Goal: Task Accomplishment & Management: Use online tool/utility

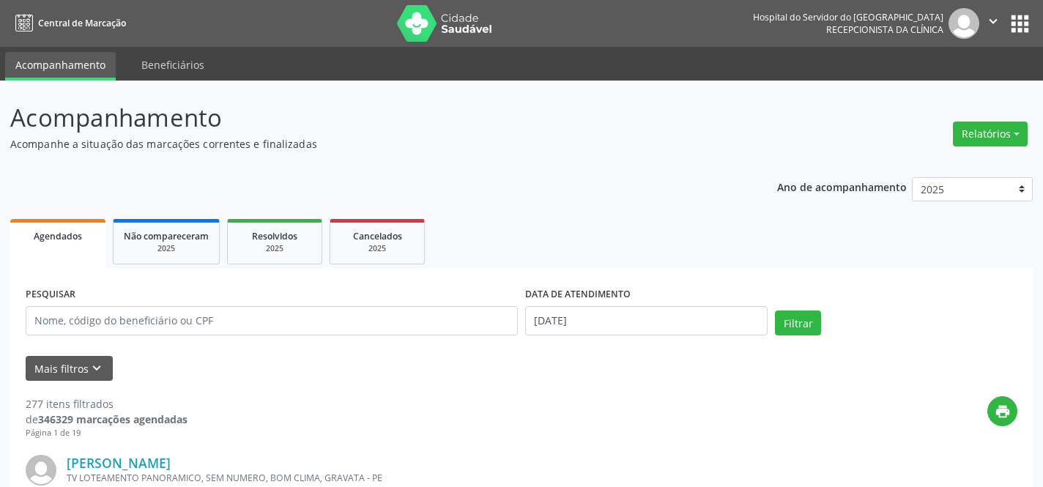
scroll to position [183, 0]
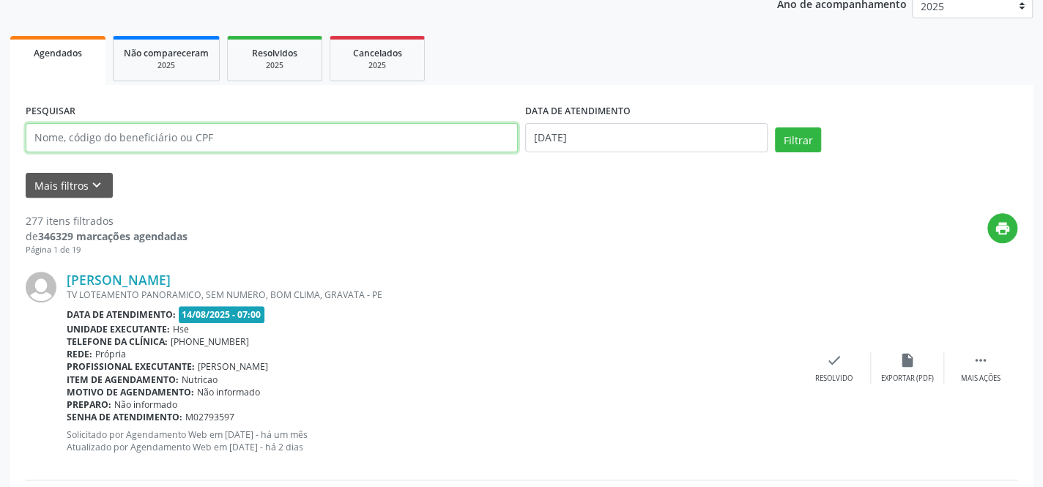
click at [196, 135] on input "text" at bounding box center [272, 137] width 492 height 29
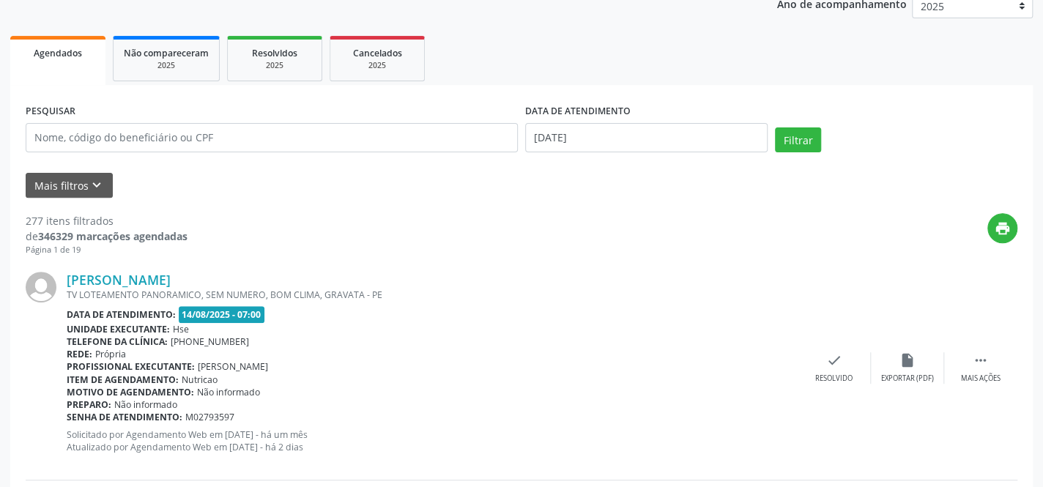
click at [297, 267] on div "[PERSON_NAME] TV LOTEAMENTO PANORAMICO, SEM NUMERO, BOM CLIMA, GRAVATA - PE Dat…" at bounding box center [522, 367] width 992 height 223
click at [89, 182] on icon "keyboard_arrow_down" at bounding box center [97, 185] width 16 height 16
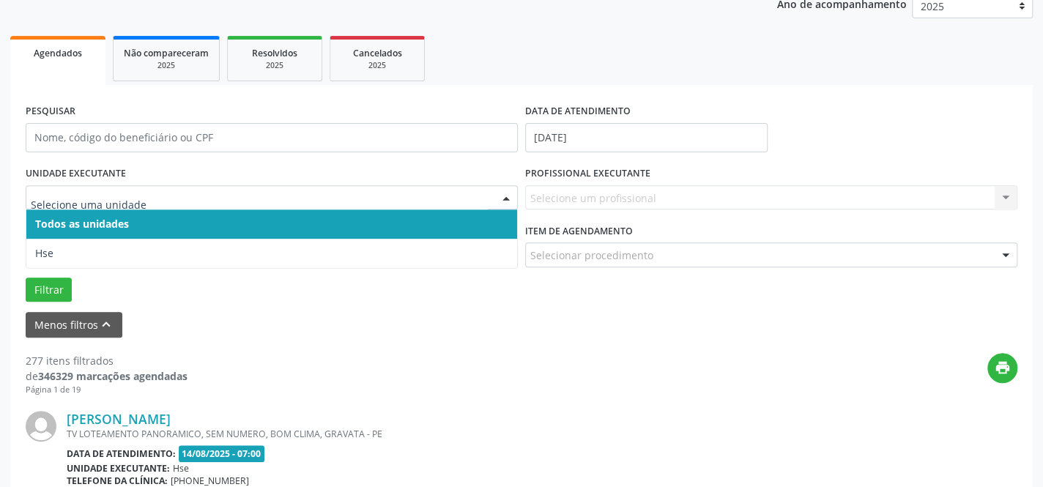
click at [505, 191] on div at bounding box center [506, 198] width 22 height 25
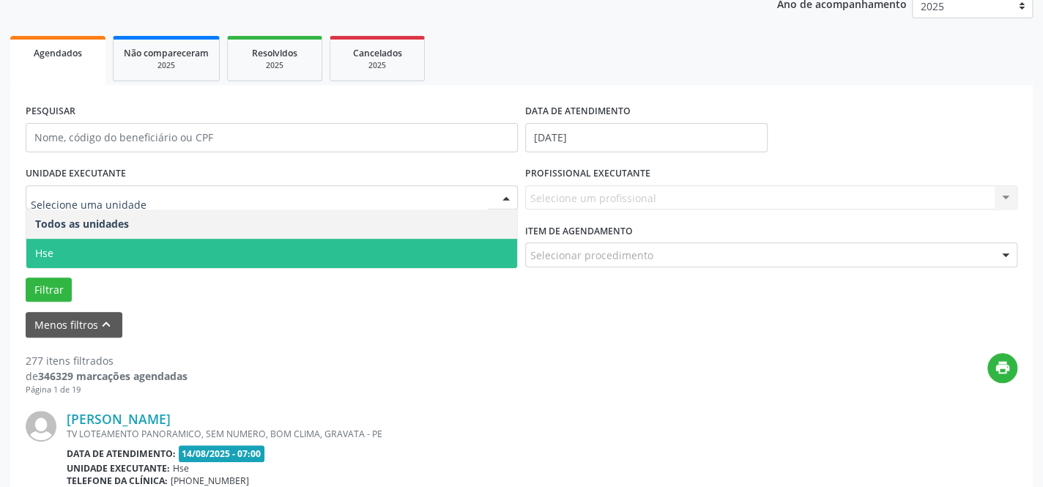
click at [434, 244] on span "Hse" at bounding box center [271, 253] width 491 height 29
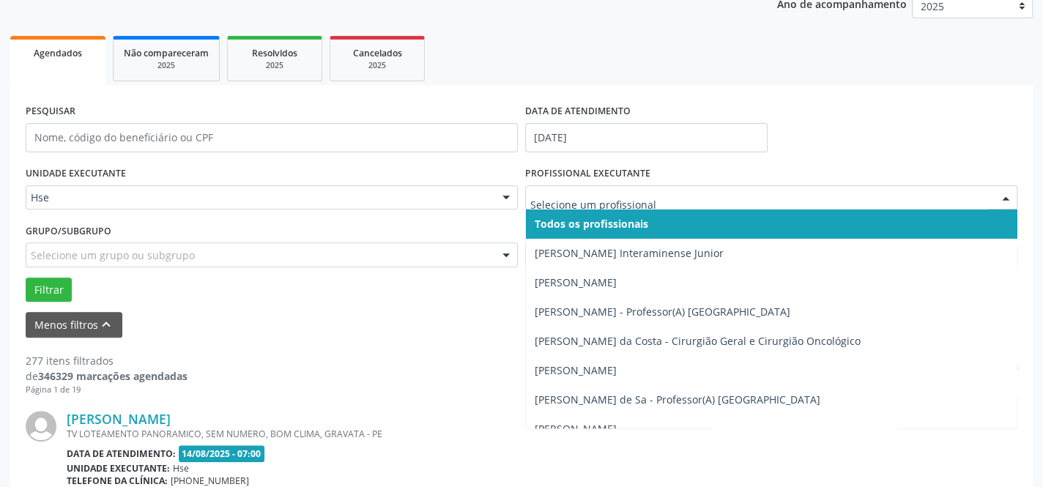
click at [1007, 197] on div at bounding box center [1006, 198] width 22 height 25
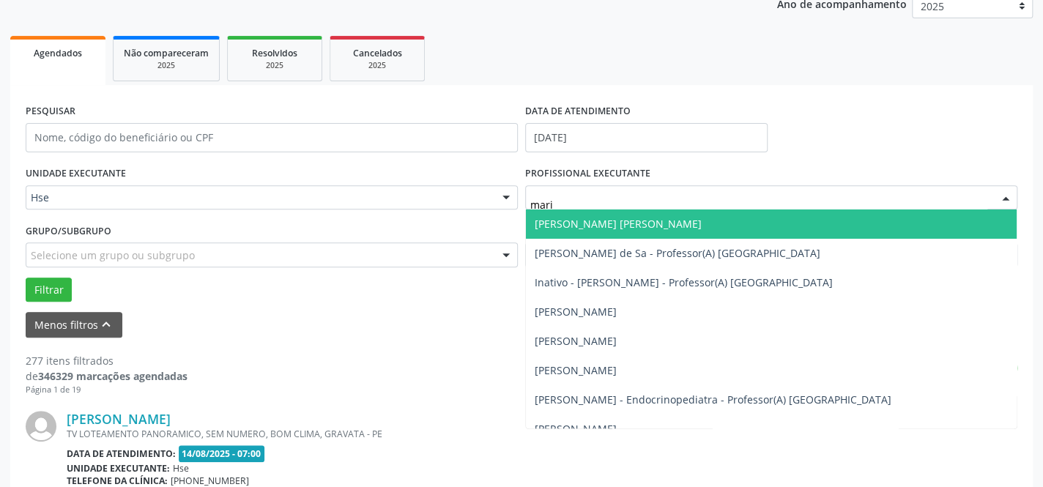
type input "maria"
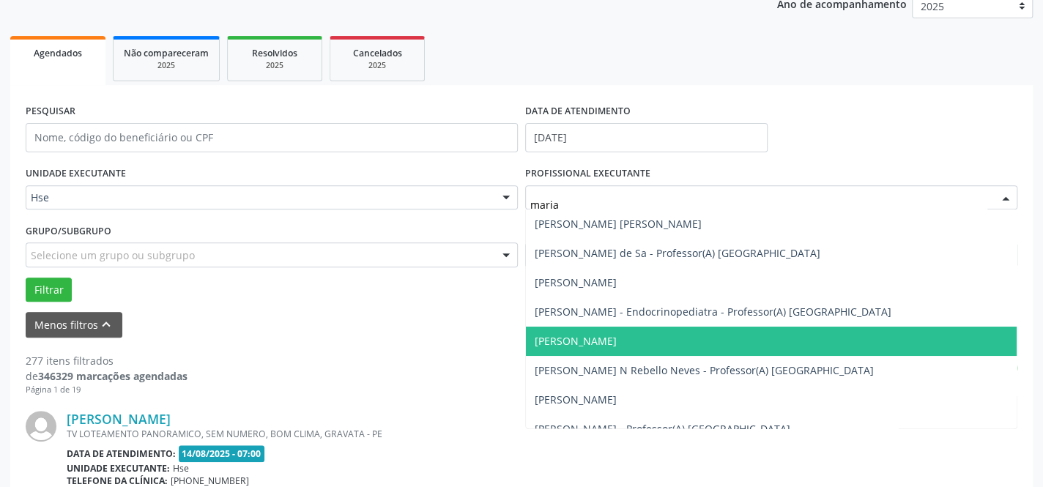
click at [617, 338] on span "[PERSON_NAME]" at bounding box center [576, 341] width 82 height 14
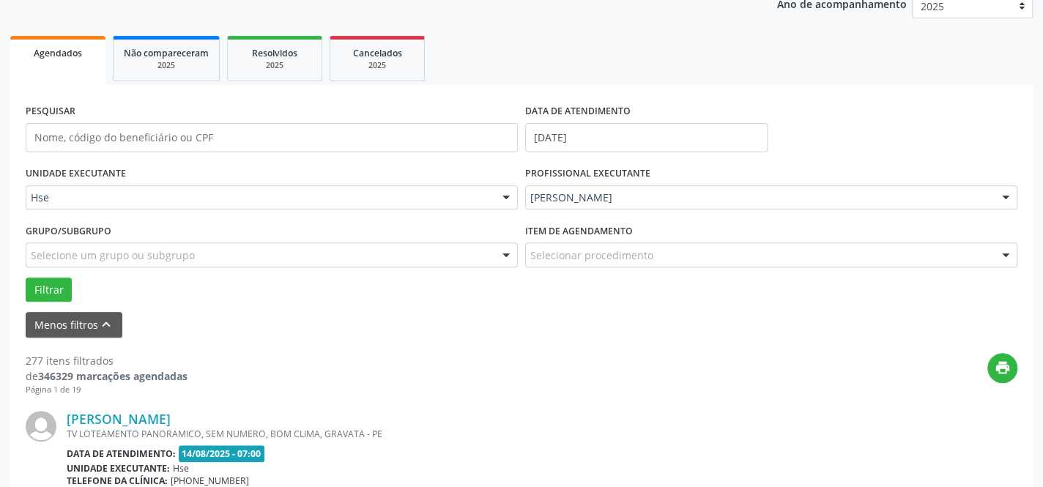
click at [1004, 256] on div at bounding box center [1006, 255] width 22 height 25
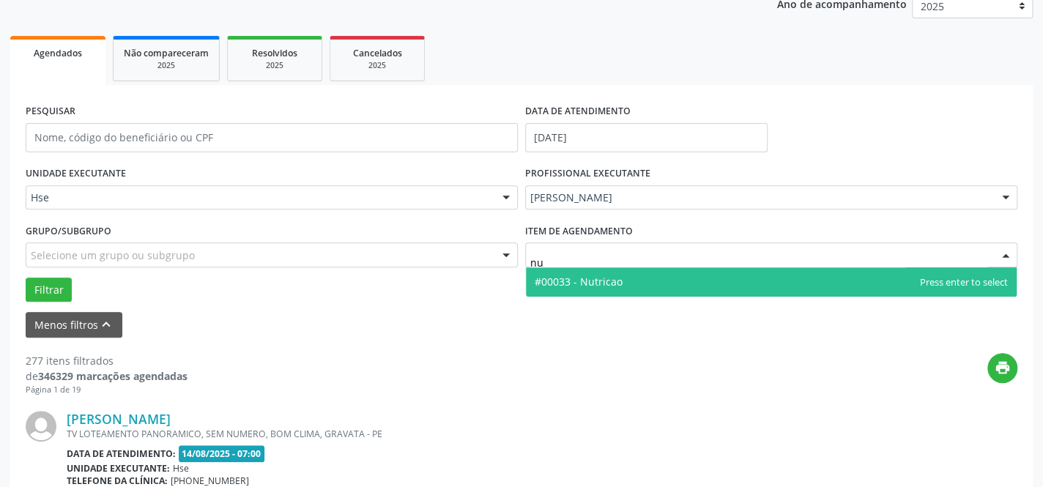
type input "nut"
click at [620, 278] on span "#00033 - Nutricao" at bounding box center [579, 282] width 88 height 14
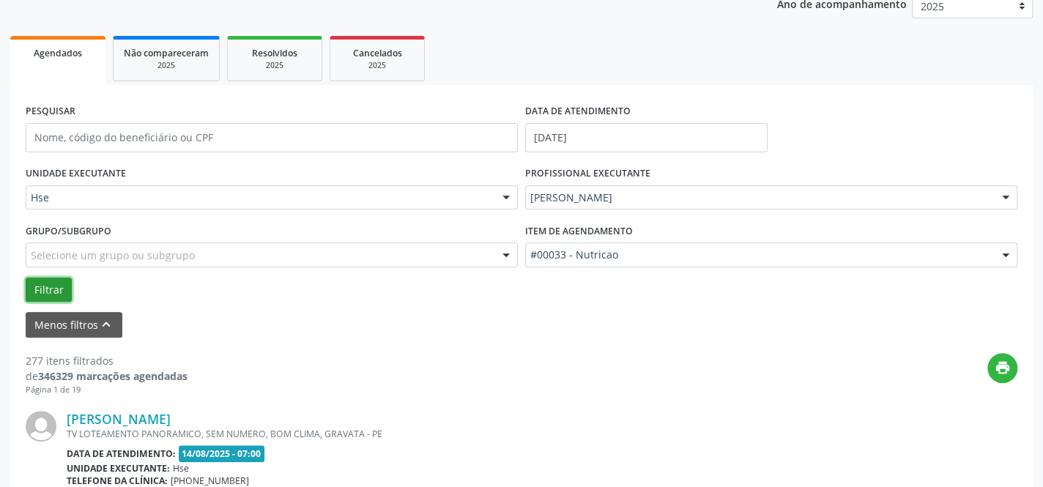
click at [45, 286] on button "Filtrar" at bounding box center [49, 290] width 46 height 25
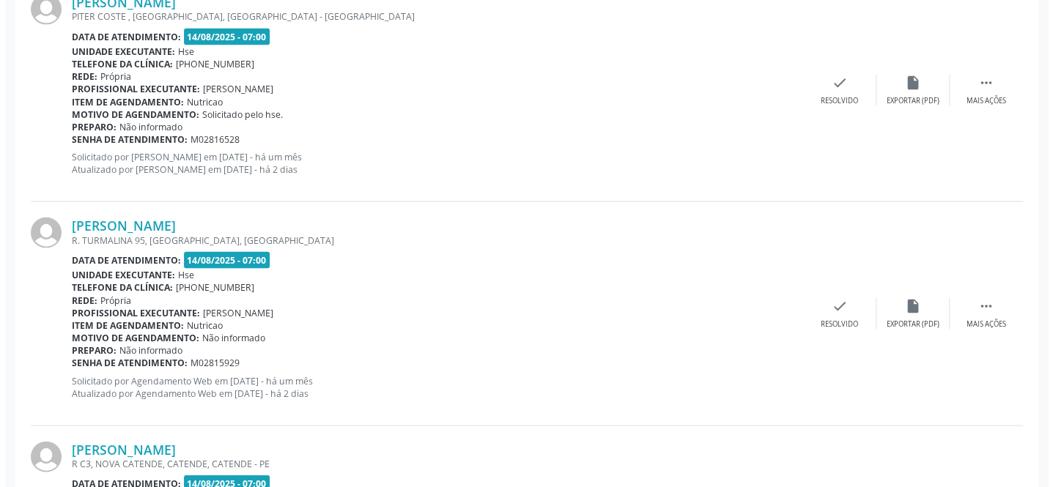
scroll to position [1559, 0]
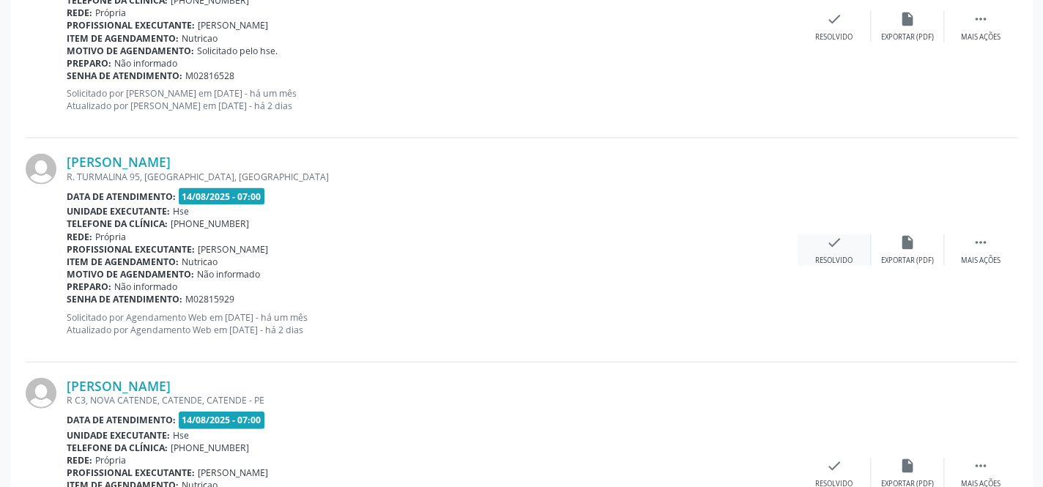
click at [826, 251] on div "check Resolvido" at bounding box center [834, 249] width 73 height 31
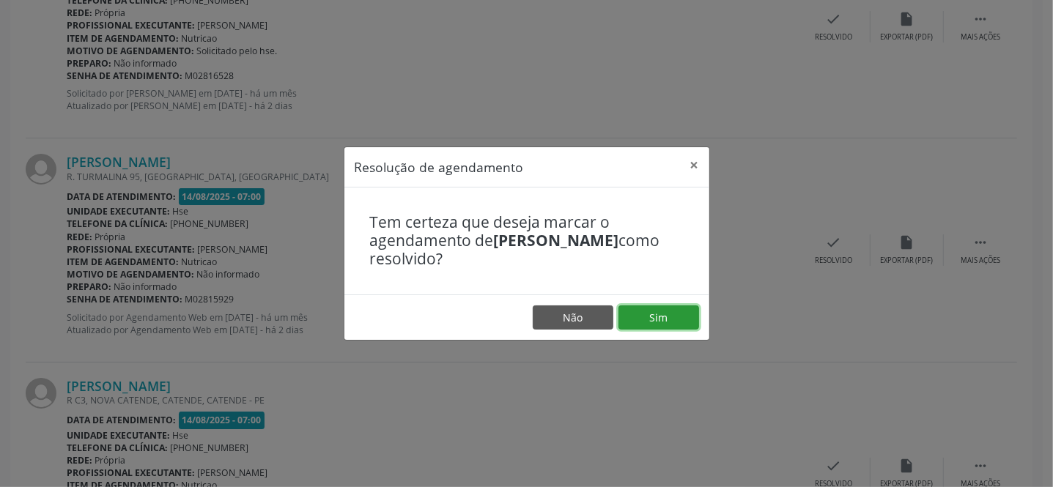
click at [662, 311] on button "Sim" at bounding box center [658, 317] width 81 height 25
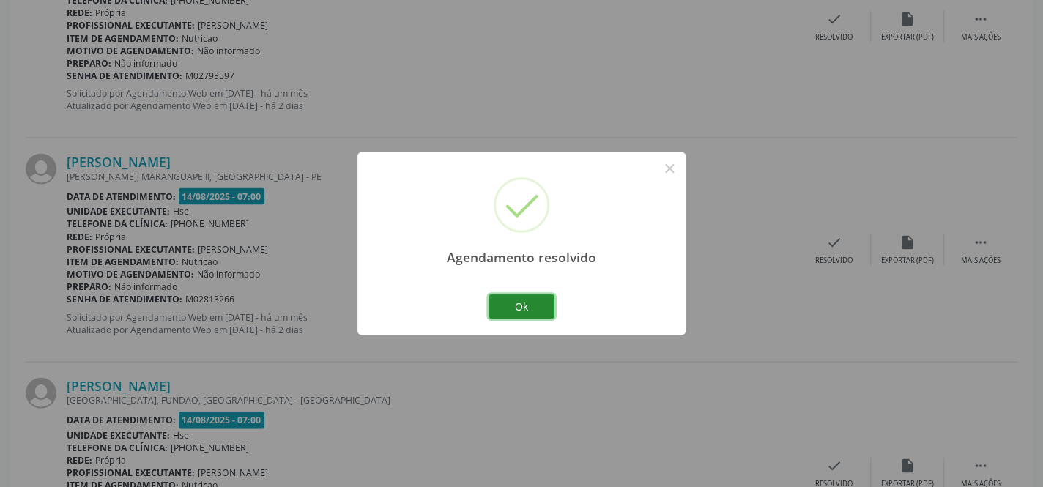
click at [530, 297] on button "Ok" at bounding box center [522, 306] width 66 height 25
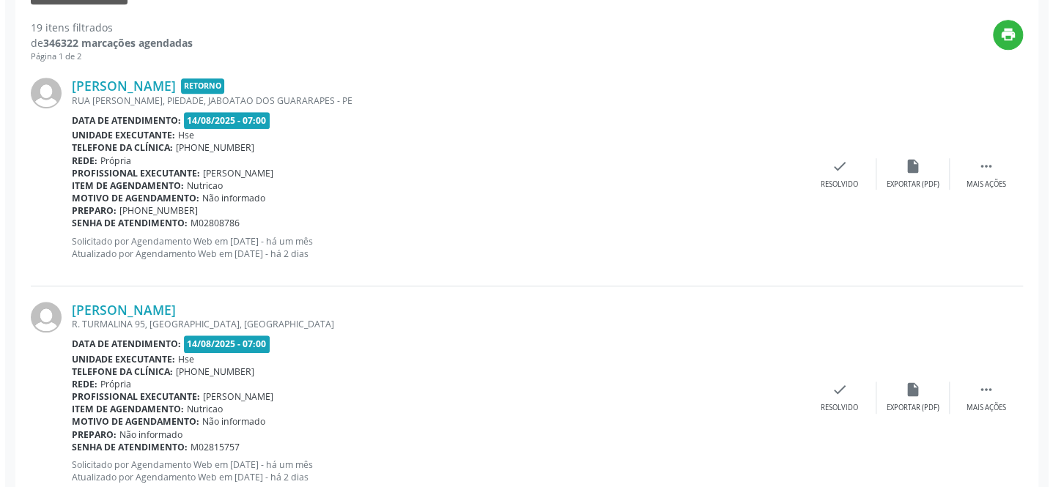
scroll to position [470, 0]
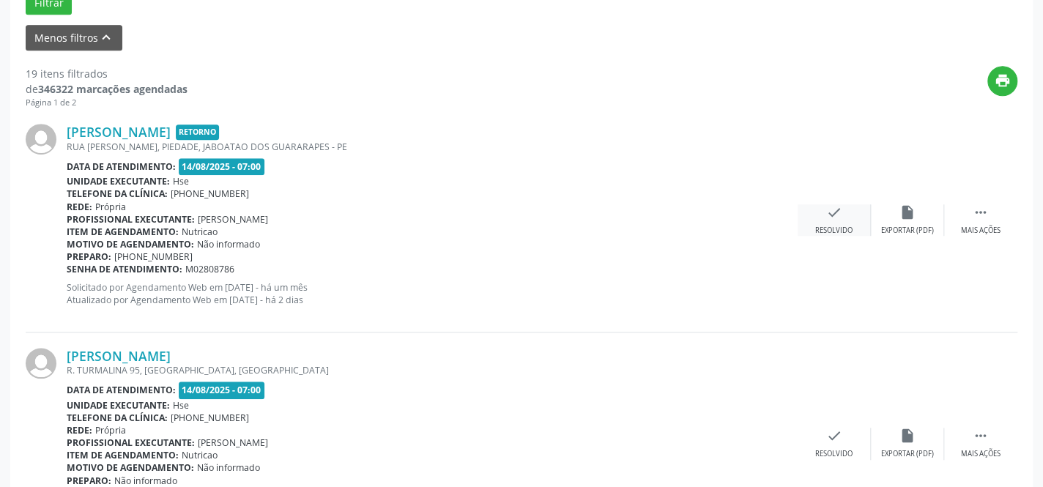
click at [841, 212] on icon "check" at bounding box center [834, 212] width 16 height 16
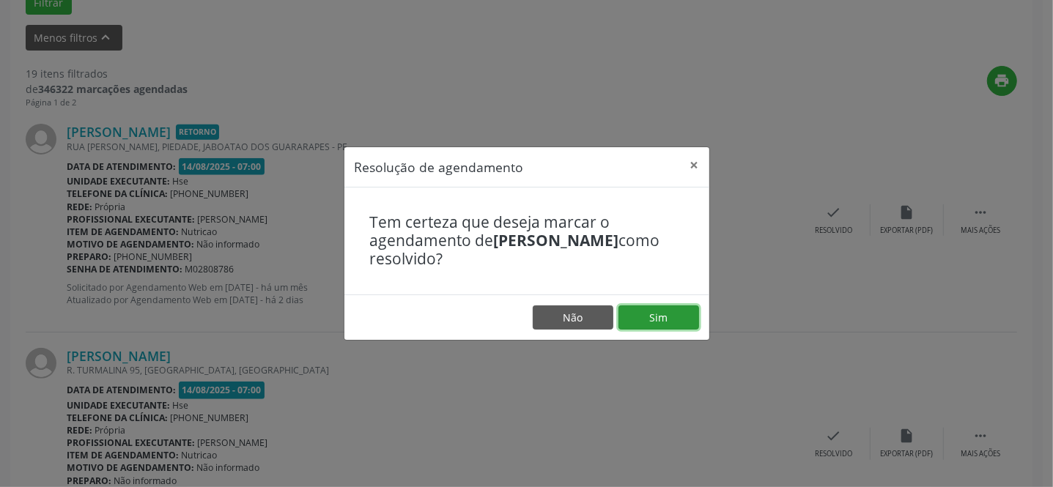
click at [654, 314] on button "Sim" at bounding box center [658, 317] width 81 height 25
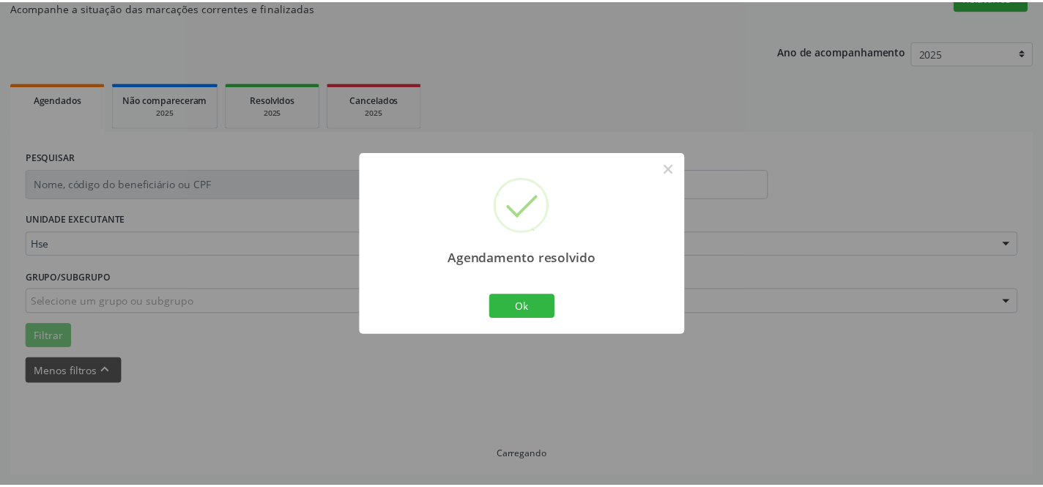
scroll to position [136, 0]
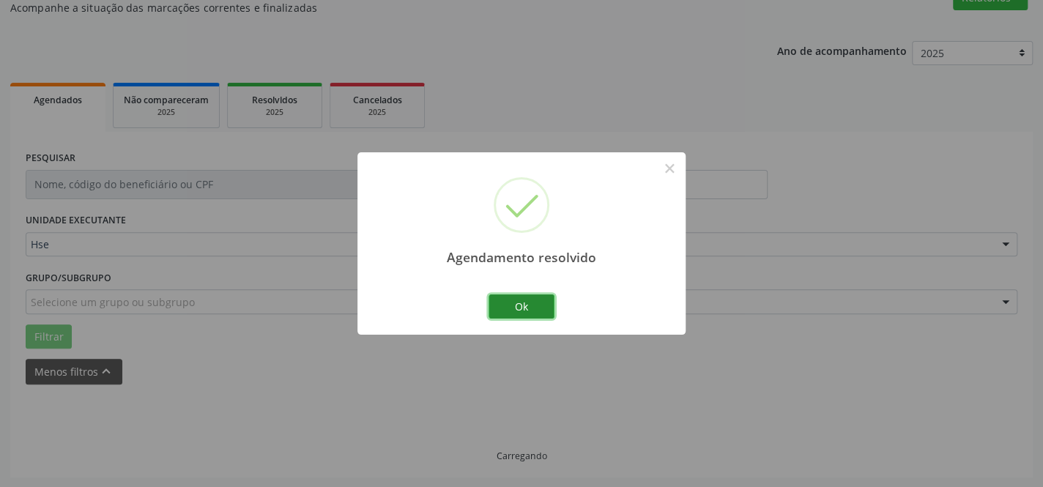
click at [519, 304] on button "Ok" at bounding box center [522, 306] width 66 height 25
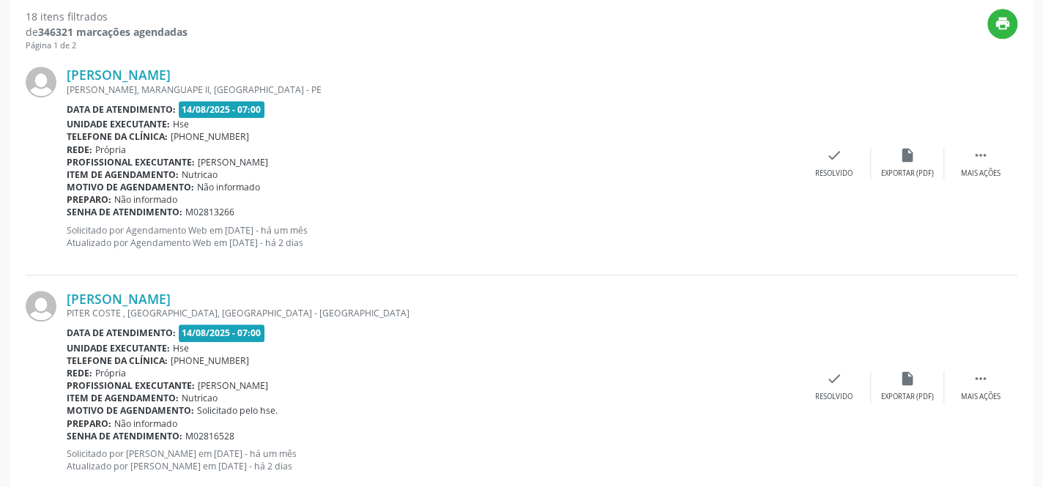
scroll to position [533, 0]
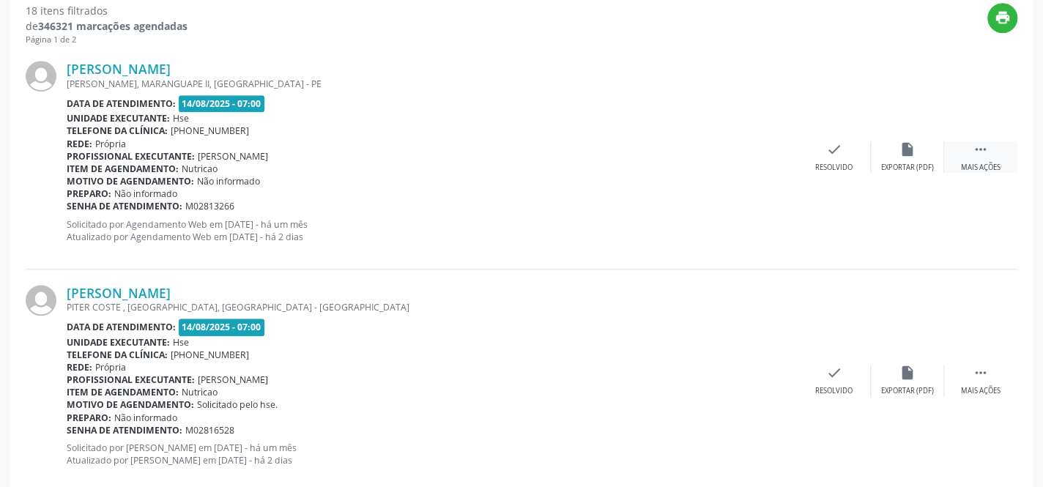
click at [971, 155] on div " Mais ações" at bounding box center [980, 156] width 73 height 31
click at [926, 155] on div "alarm_off Não compareceu" at bounding box center [907, 156] width 73 height 31
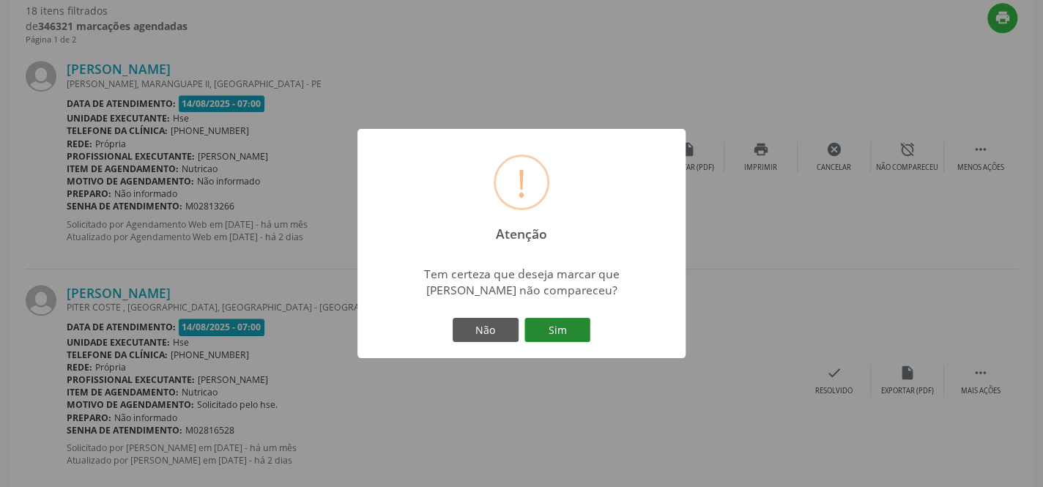
click at [565, 319] on button "Sim" at bounding box center [557, 330] width 66 height 25
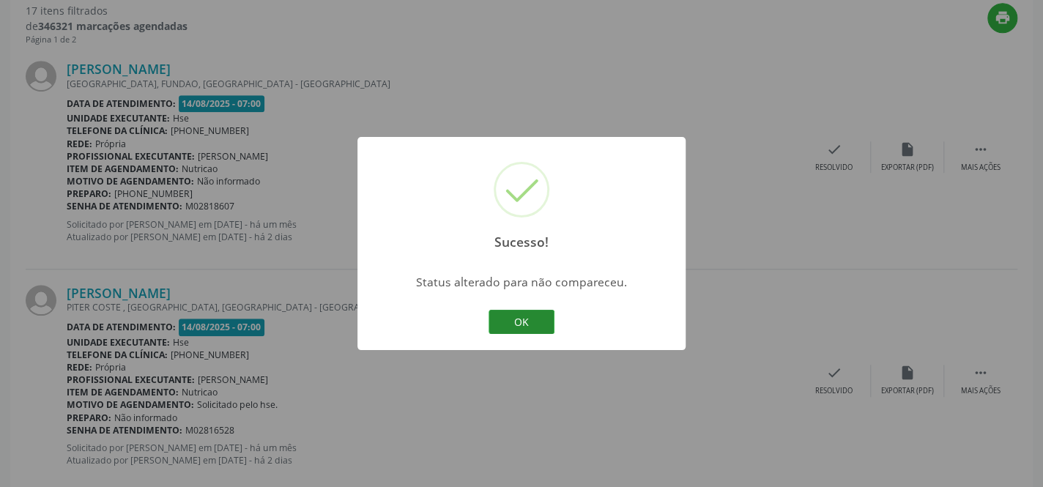
click at [529, 319] on button "OK" at bounding box center [522, 322] width 66 height 25
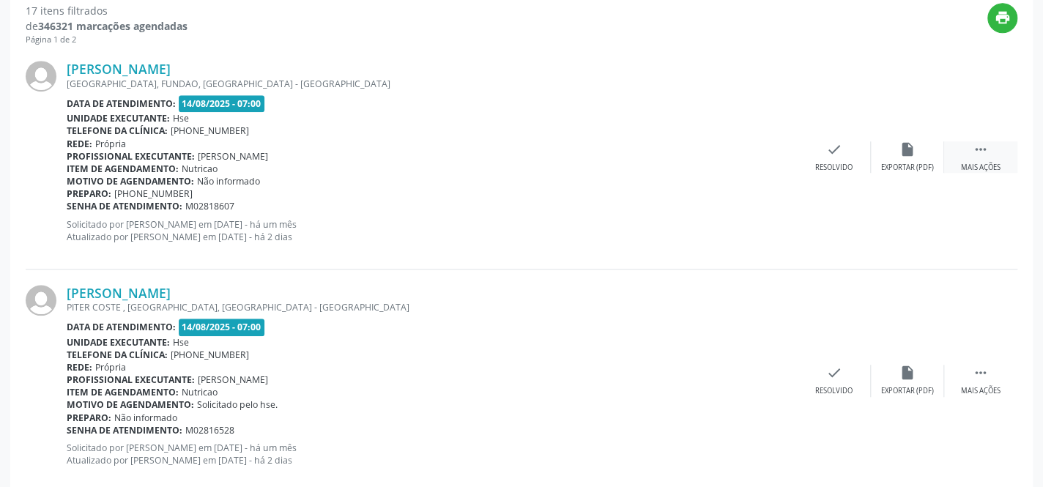
click at [987, 151] on icon "" at bounding box center [981, 149] width 16 height 16
click at [916, 153] on div "alarm_off Não compareceu" at bounding box center [907, 156] width 73 height 31
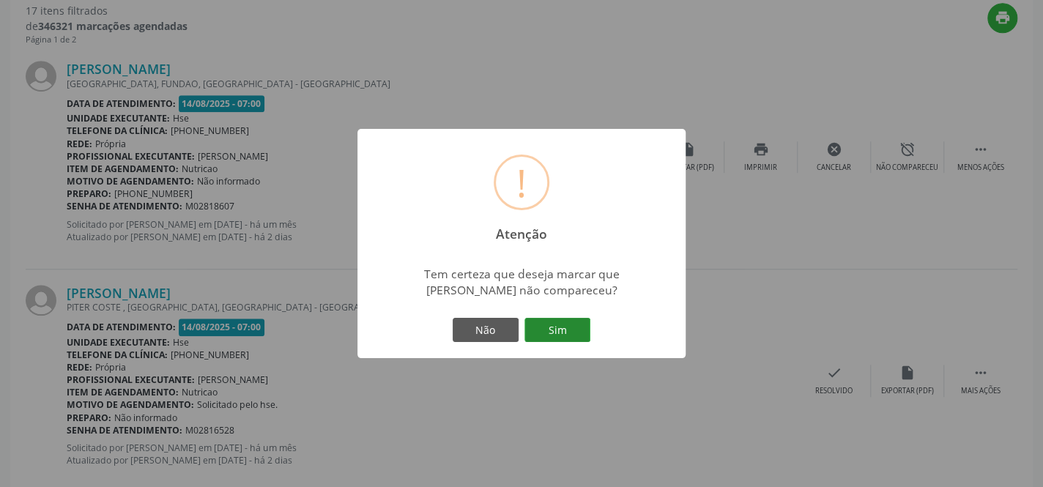
click at [551, 328] on button "Sim" at bounding box center [557, 330] width 66 height 25
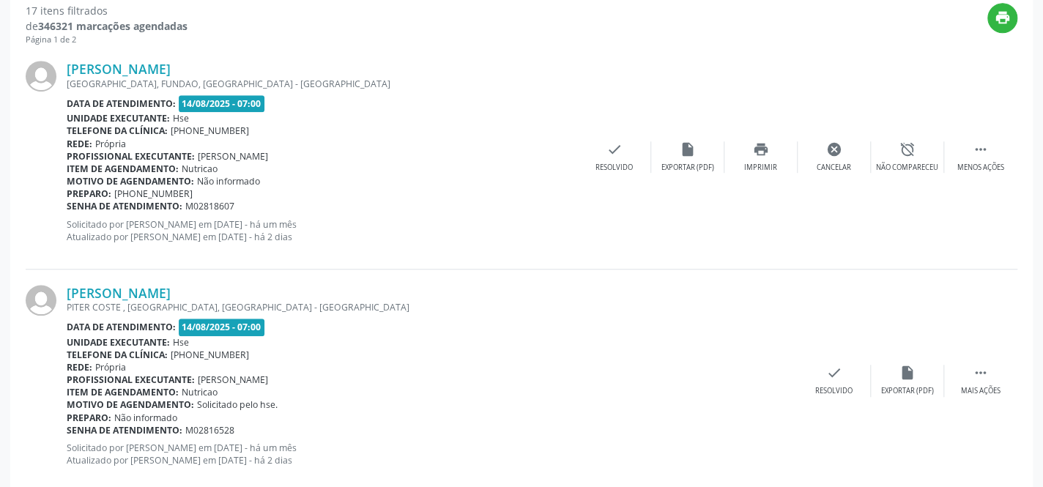
scroll to position [152, 0]
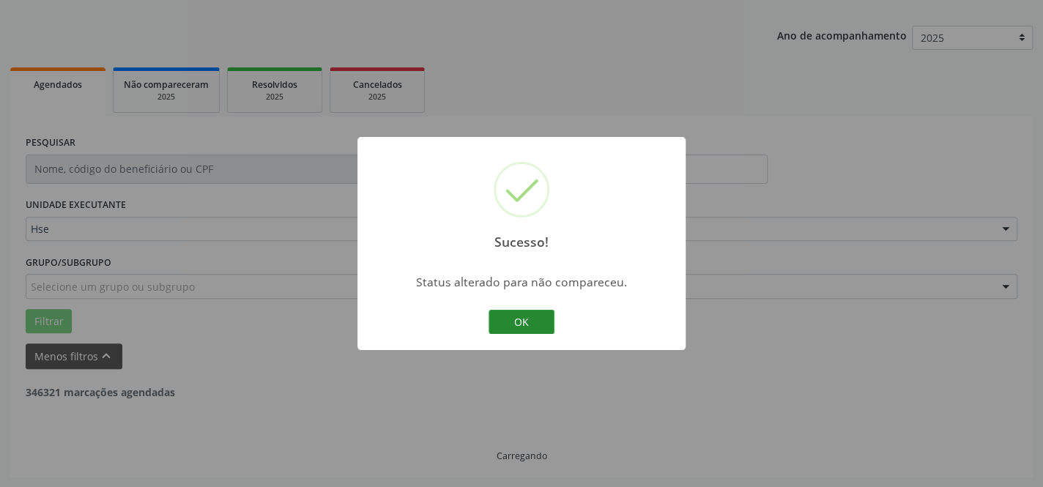
click at [531, 316] on button "OK" at bounding box center [522, 322] width 66 height 25
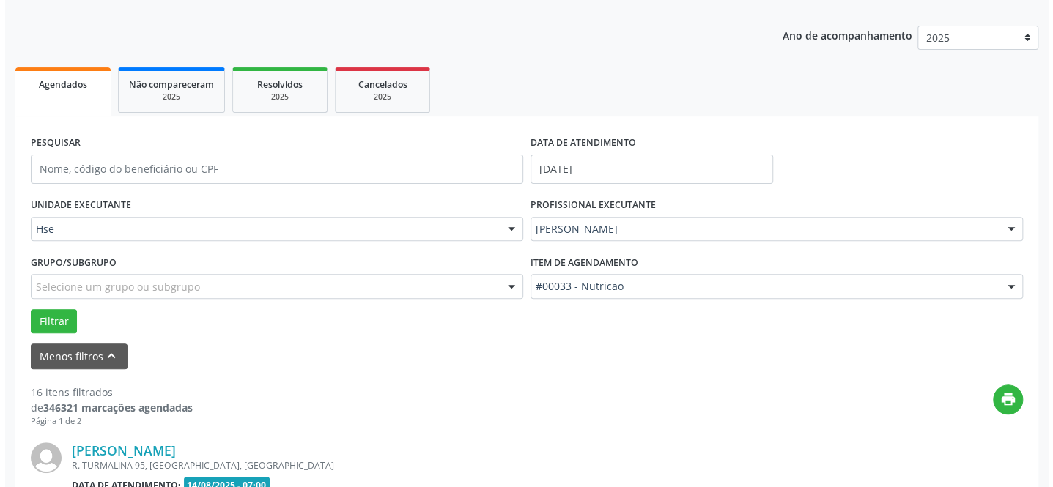
scroll to position [533, 0]
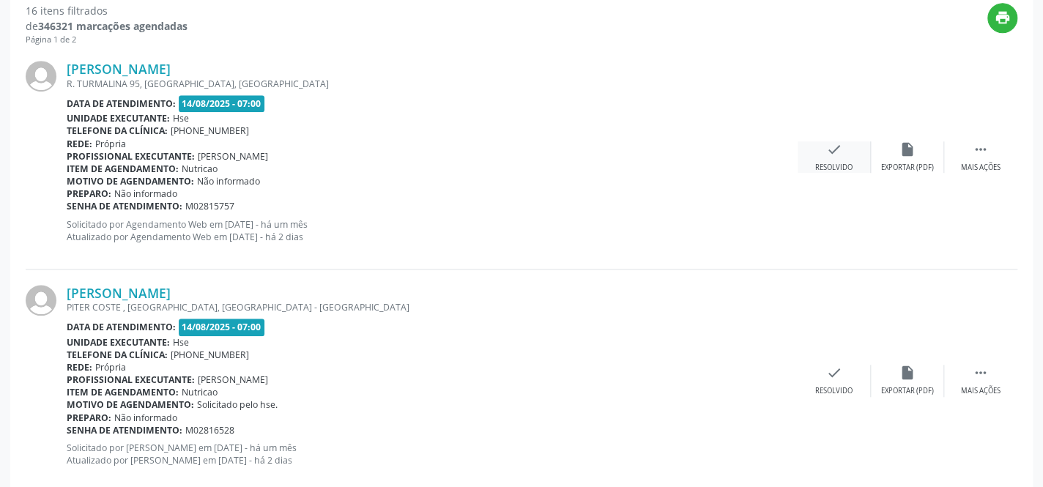
click at [834, 156] on icon "check" at bounding box center [834, 149] width 16 height 16
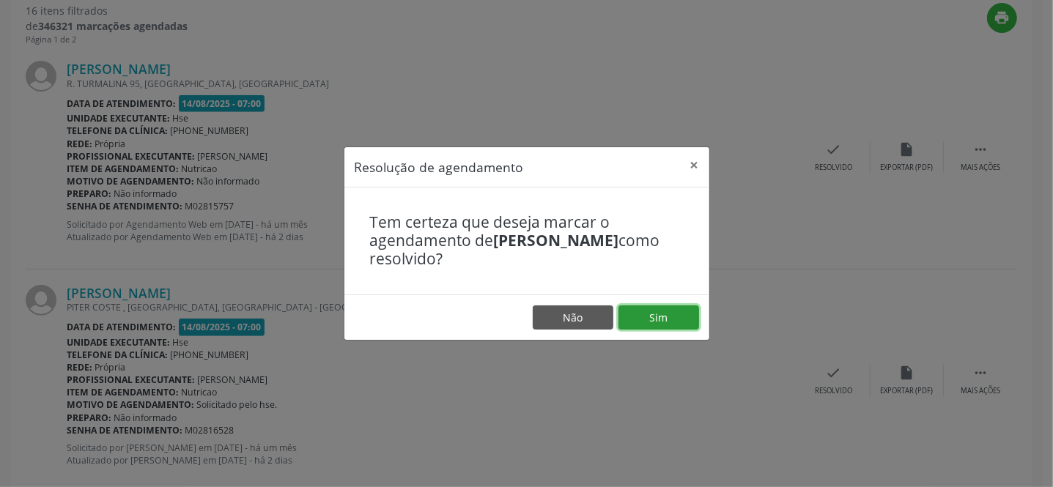
click at [661, 311] on button "Sim" at bounding box center [658, 317] width 81 height 25
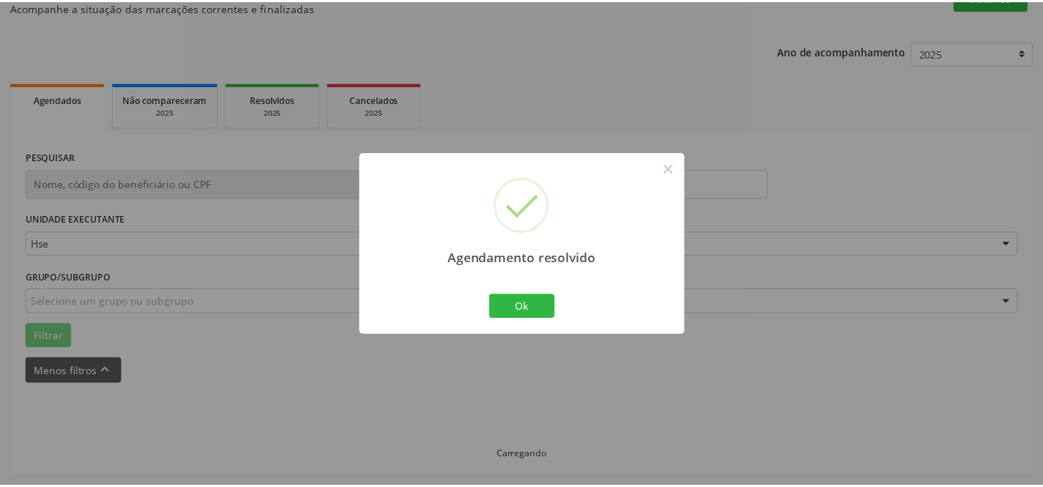
scroll to position [136, 0]
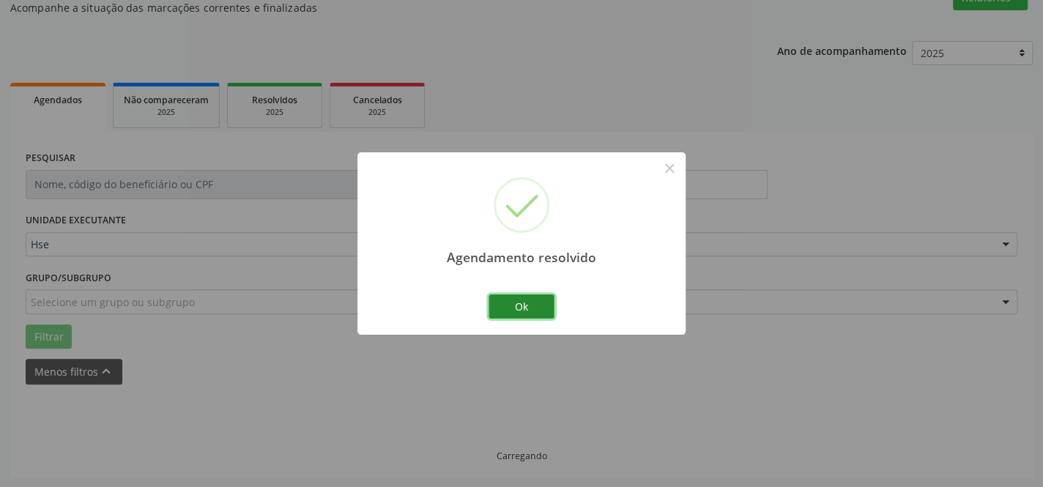
click at [521, 295] on button "Ok" at bounding box center [522, 306] width 66 height 25
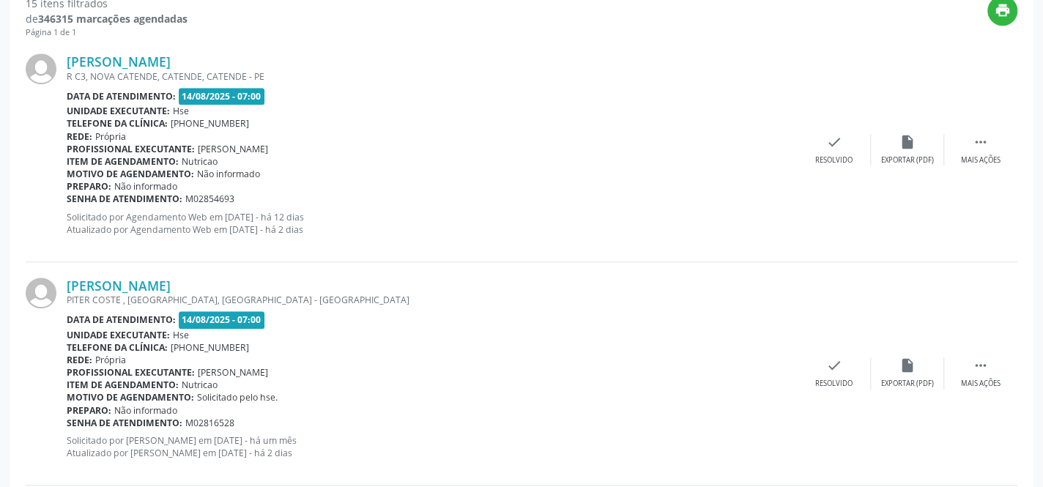
scroll to position [546, 0]
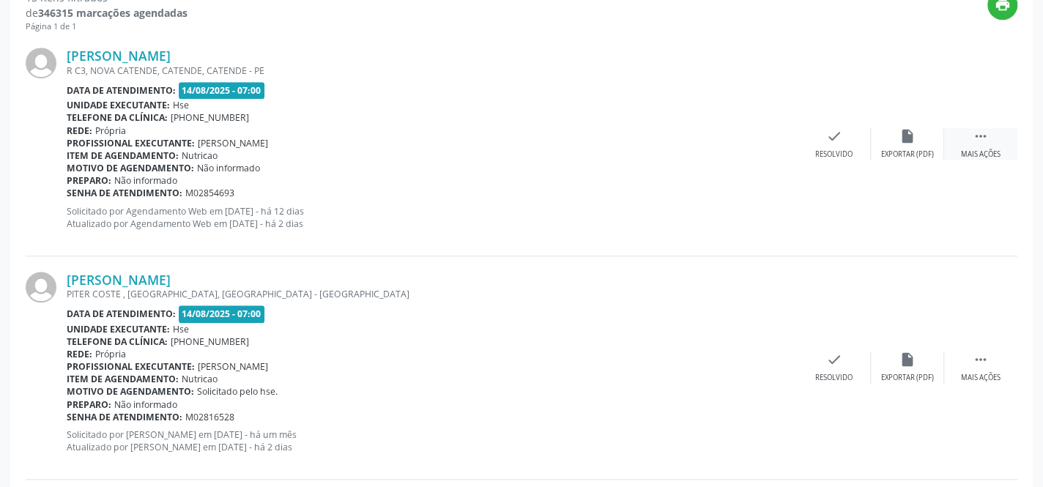
click at [982, 146] on div " Mais ações" at bounding box center [980, 143] width 73 height 31
click at [926, 145] on div "alarm_off Não compareceu" at bounding box center [907, 143] width 73 height 31
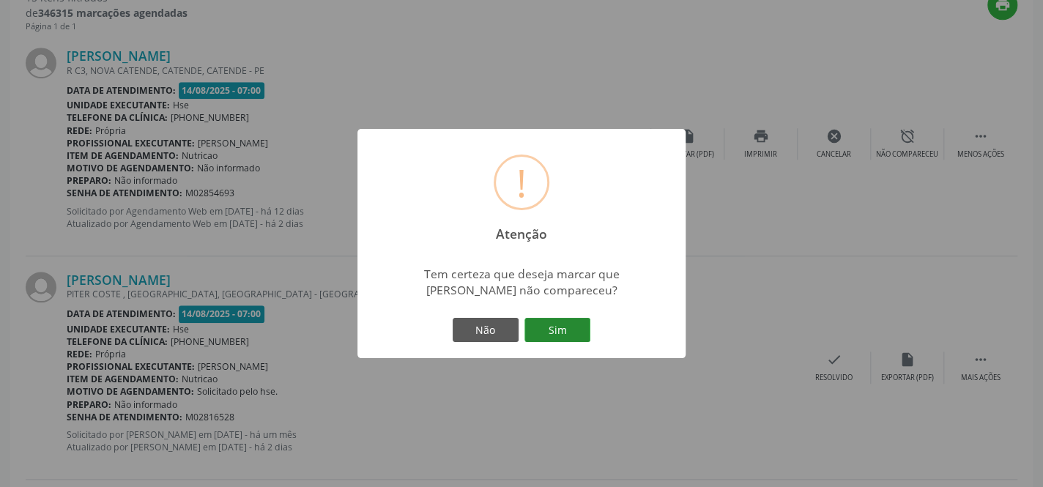
click at [560, 324] on button "Sim" at bounding box center [557, 330] width 66 height 25
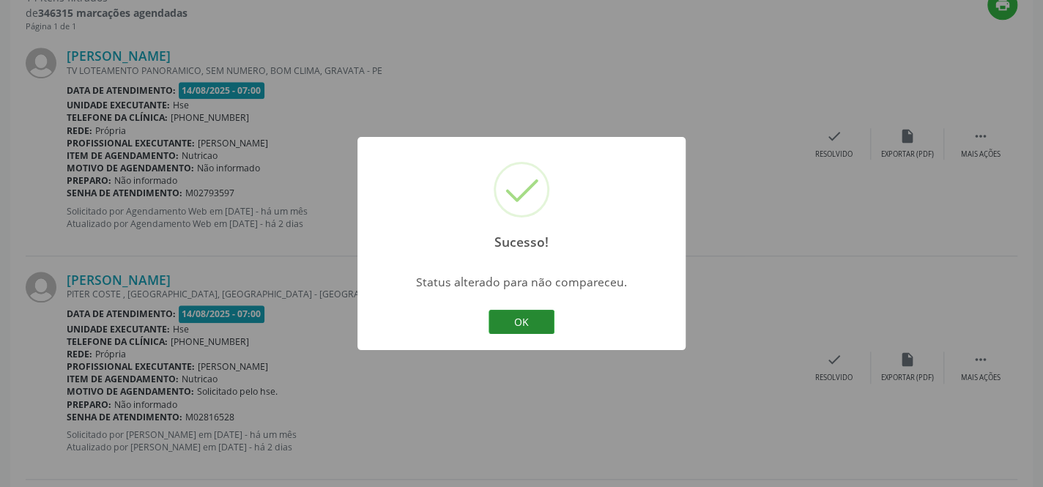
click at [519, 318] on button "OK" at bounding box center [522, 322] width 66 height 25
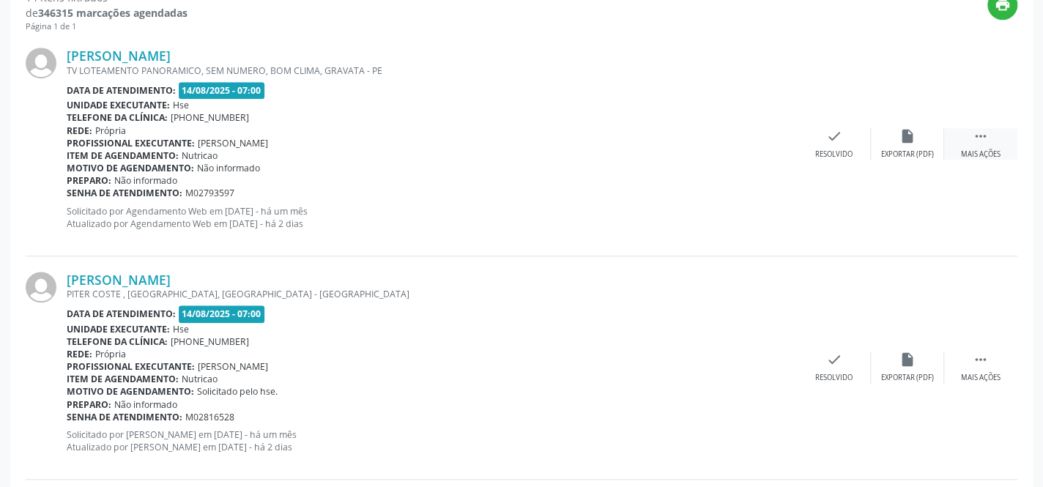
click at [973, 143] on icon "" at bounding box center [981, 136] width 16 height 16
click at [903, 149] on div "Não compareceu" at bounding box center [907, 154] width 62 height 10
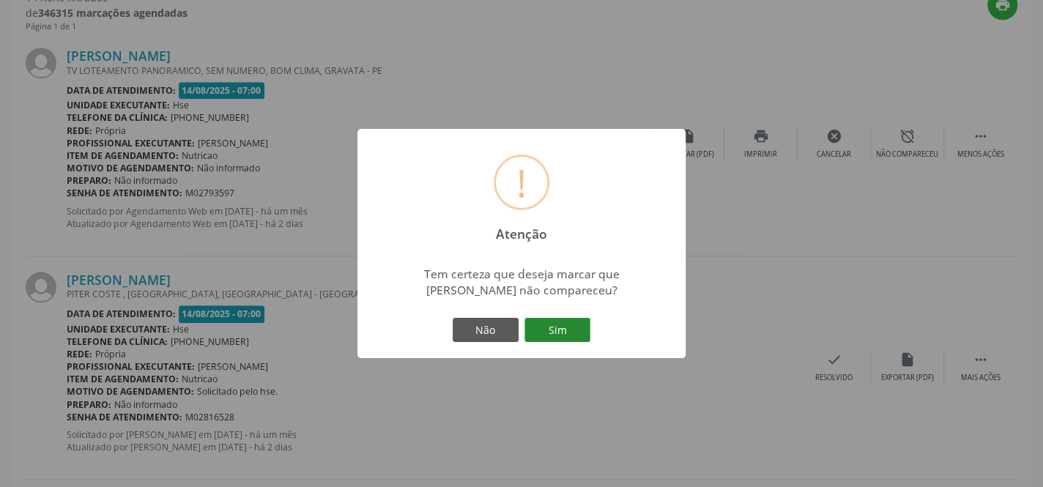
click at [563, 329] on button "Sim" at bounding box center [557, 330] width 66 height 25
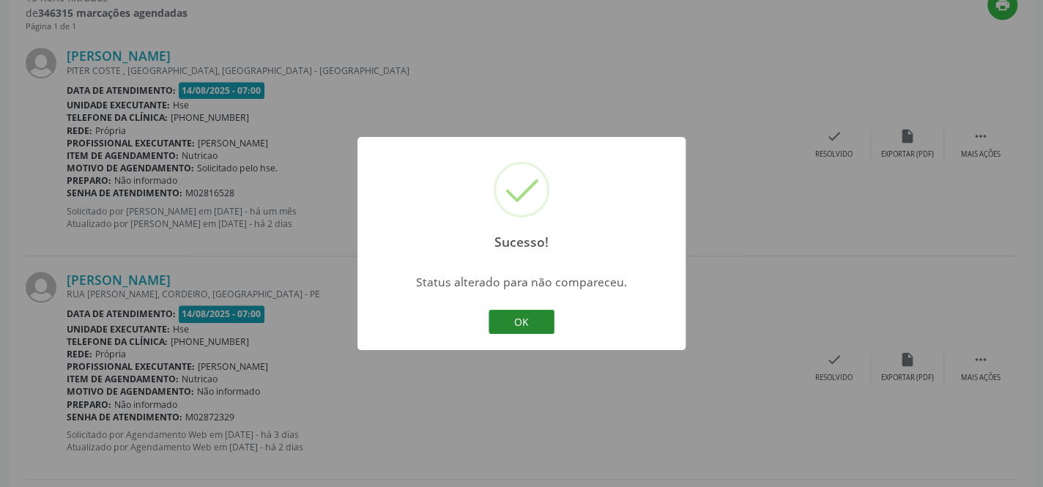
click at [519, 322] on button "OK" at bounding box center [522, 322] width 66 height 25
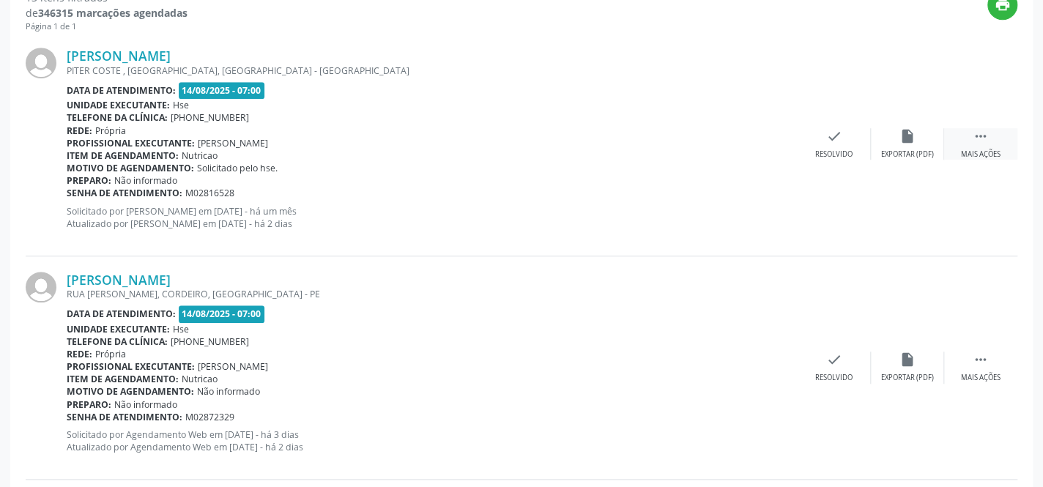
click at [974, 141] on icon "" at bounding box center [981, 136] width 16 height 16
click at [905, 141] on icon "alarm_off" at bounding box center [908, 136] width 16 height 16
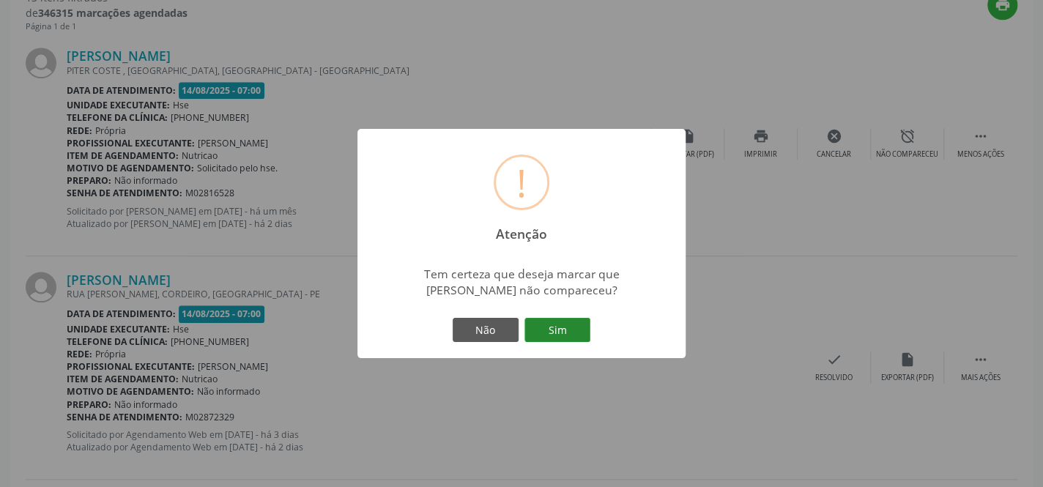
click at [562, 329] on button "Sim" at bounding box center [557, 330] width 66 height 25
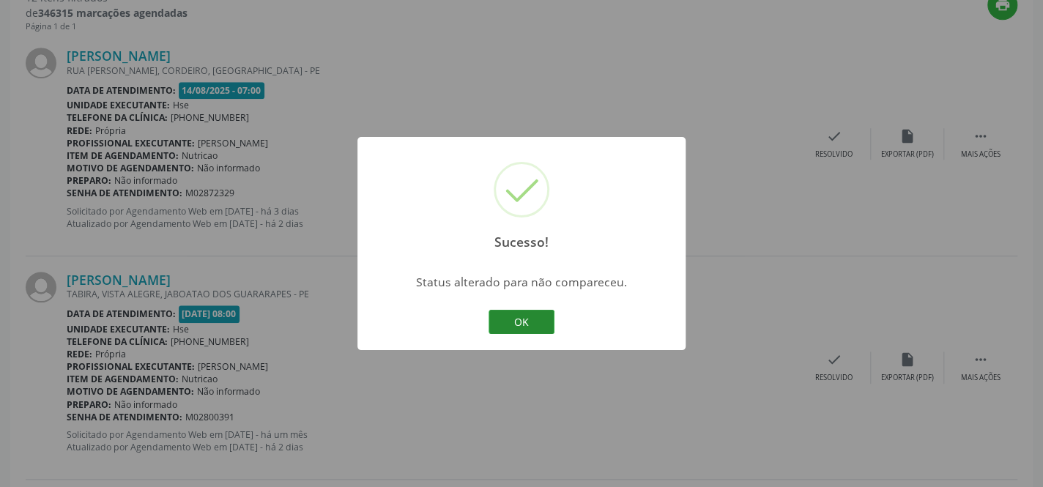
click at [516, 320] on button "OK" at bounding box center [522, 322] width 66 height 25
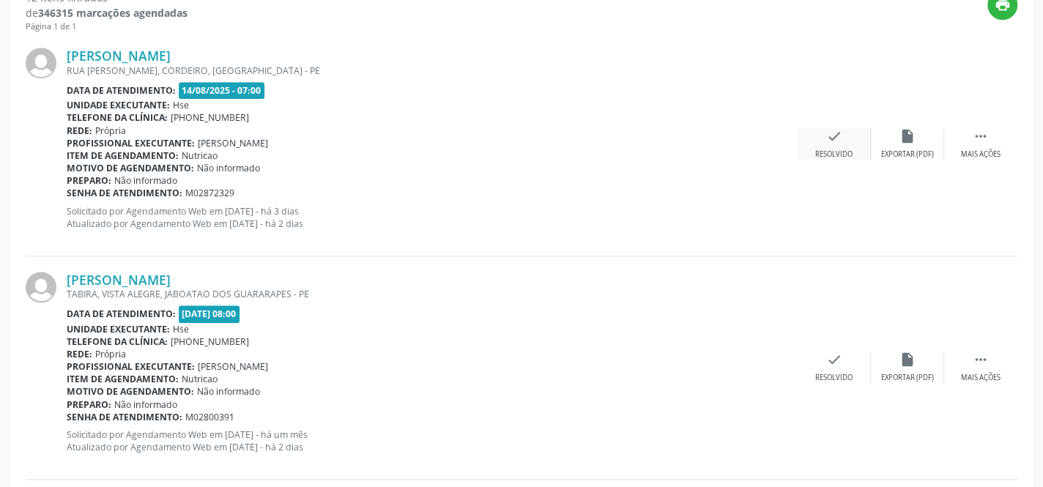
click at [842, 140] on icon "check" at bounding box center [834, 136] width 16 height 16
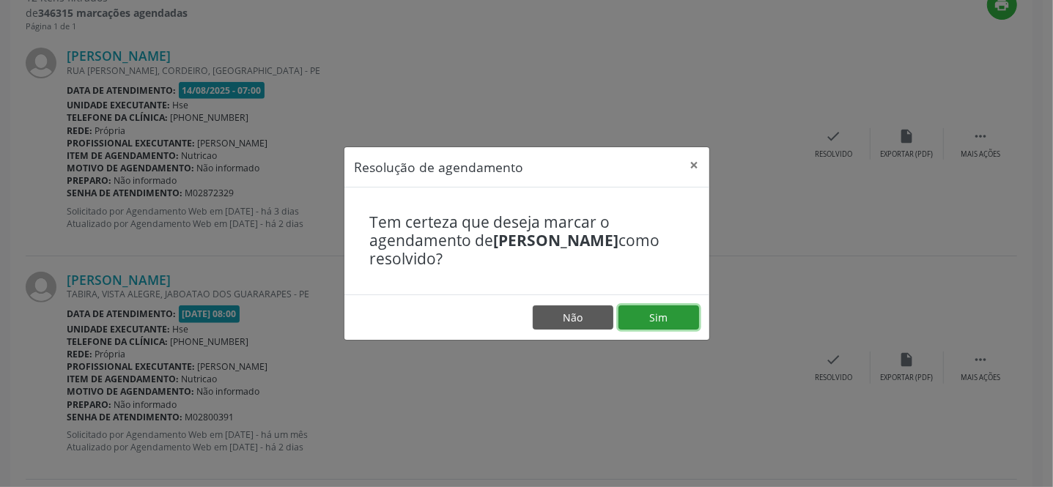
click at [683, 313] on button "Sim" at bounding box center [658, 317] width 81 height 25
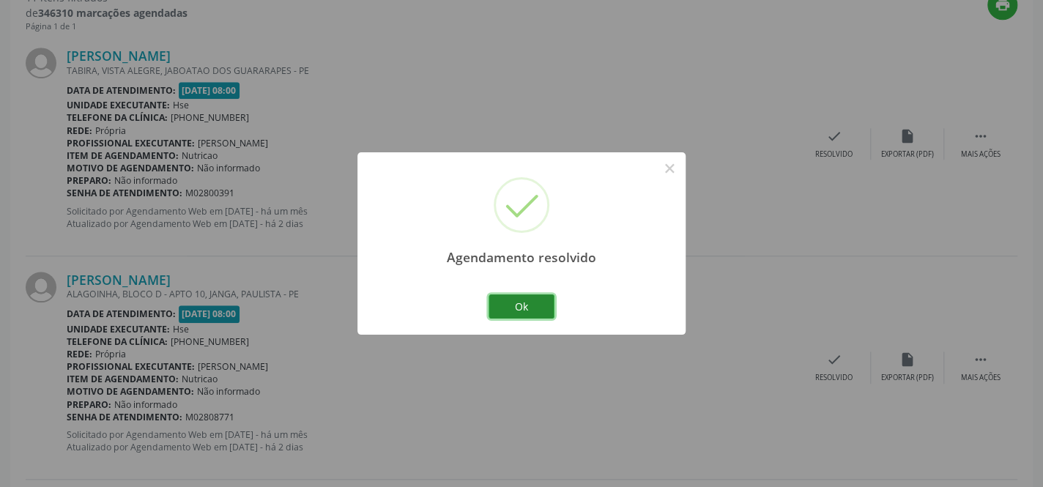
click at [533, 300] on button "Ok" at bounding box center [522, 306] width 66 height 25
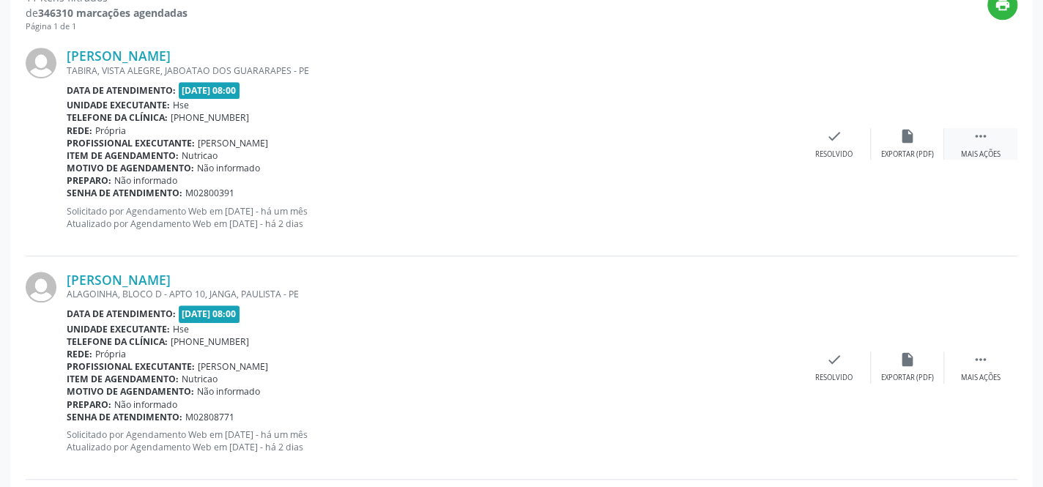
click at [990, 141] on div " Mais ações" at bounding box center [980, 143] width 73 height 31
click at [971, 138] on div " Menos ações" at bounding box center [980, 143] width 73 height 31
click at [976, 135] on icon "" at bounding box center [981, 136] width 16 height 16
click at [908, 136] on icon "alarm_off" at bounding box center [908, 136] width 16 height 16
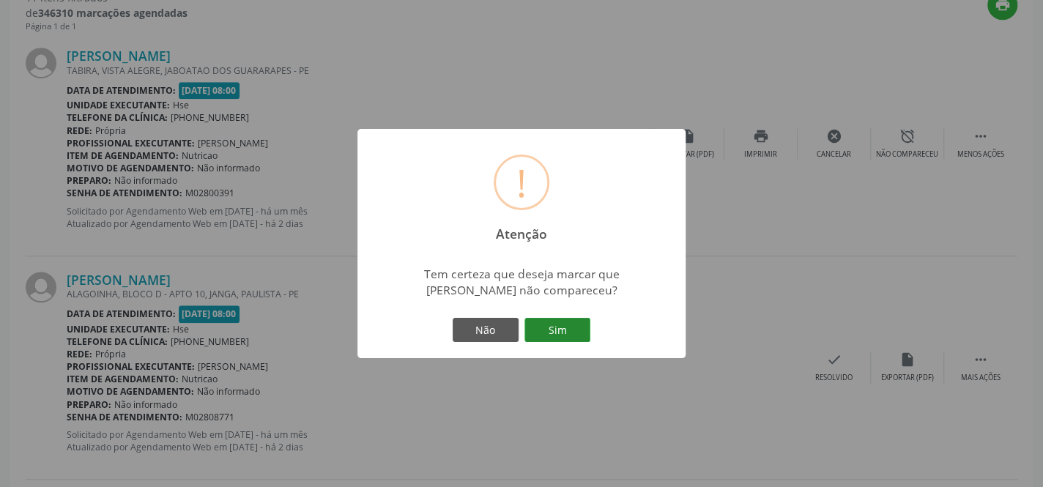
click at [561, 327] on button "Sim" at bounding box center [557, 330] width 66 height 25
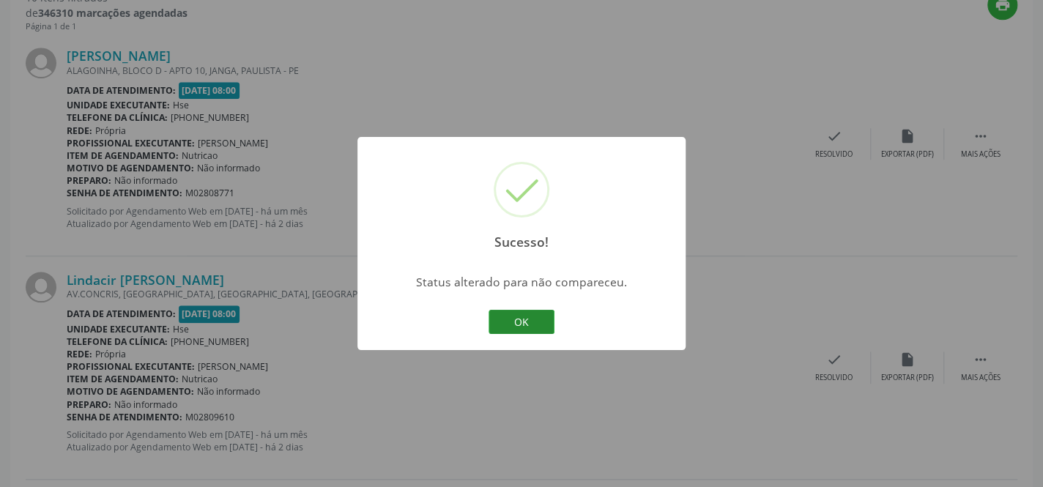
click at [530, 317] on button "OK" at bounding box center [522, 322] width 66 height 25
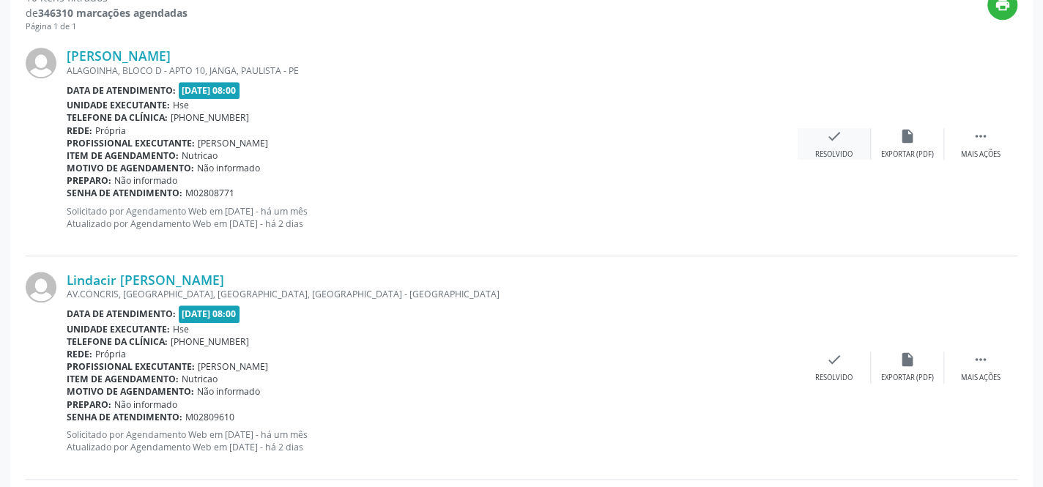
click at [839, 136] on icon "check" at bounding box center [834, 136] width 16 height 16
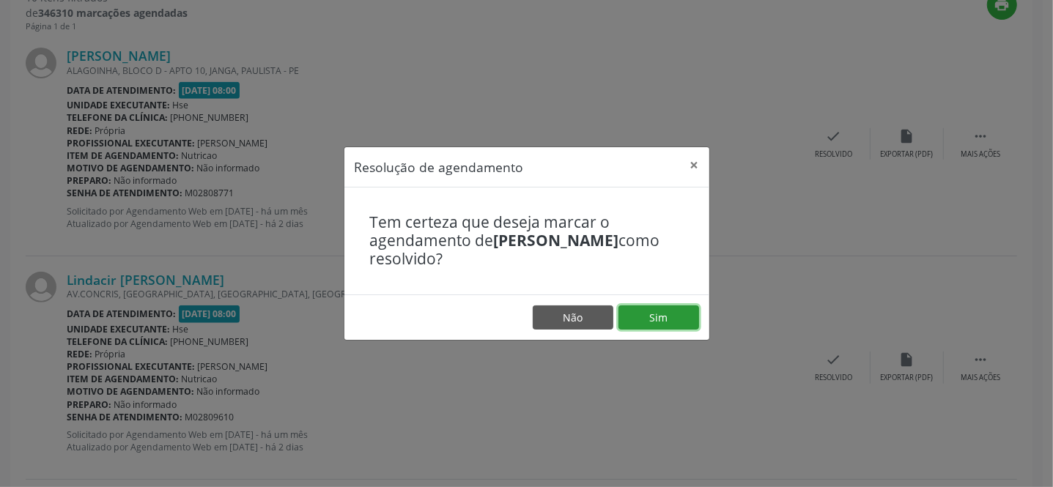
click at [657, 314] on button "Sim" at bounding box center [658, 317] width 81 height 25
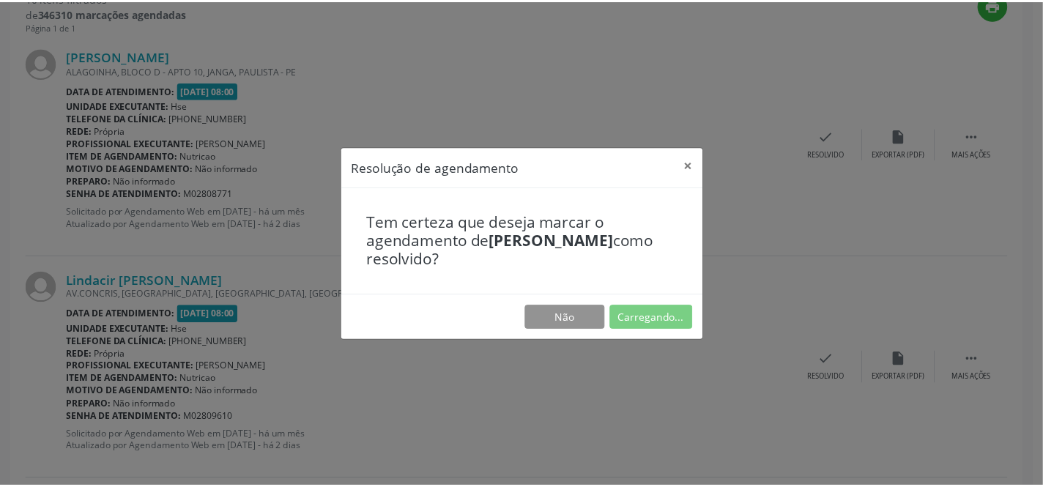
scroll to position [136, 0]
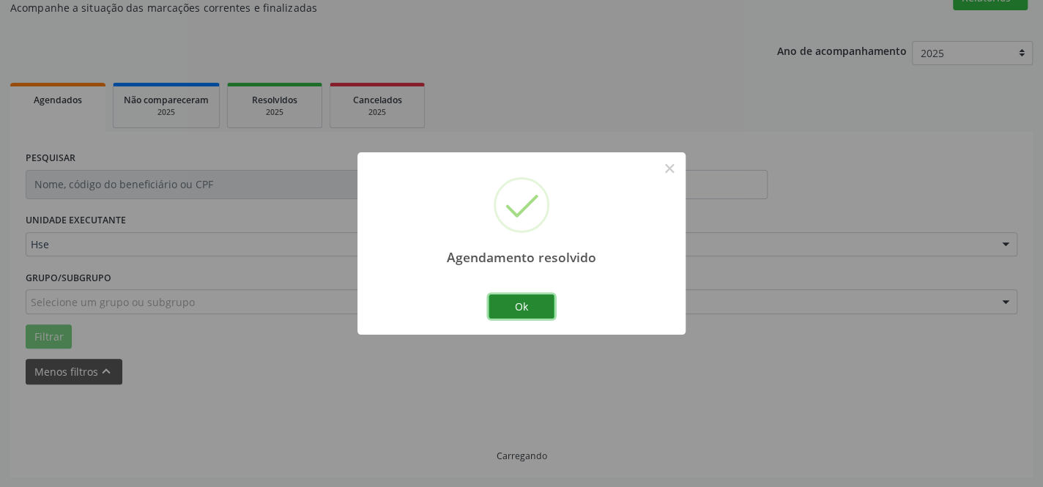
click at [516, 296] on button "Ok" at bounding box center [522, 306] width 66 height 25
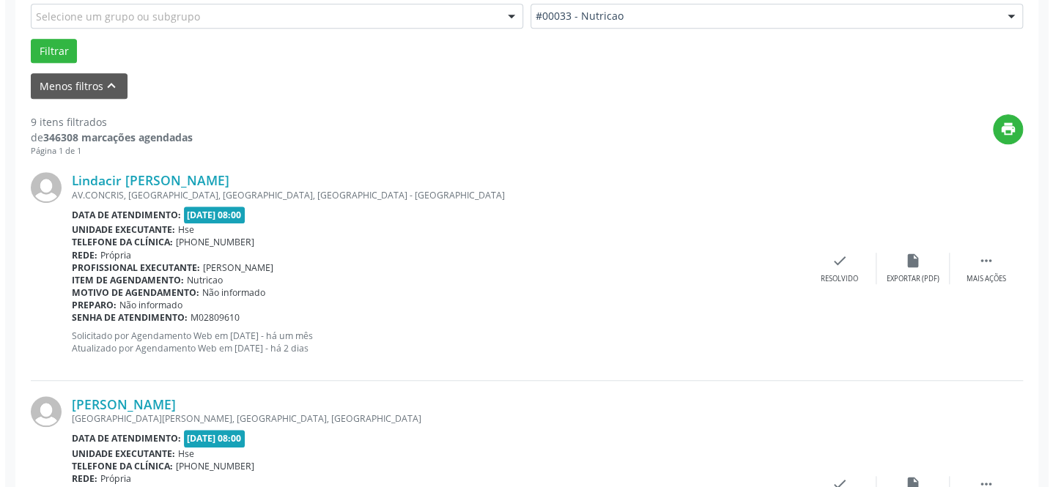
scroll to position [554, 0]
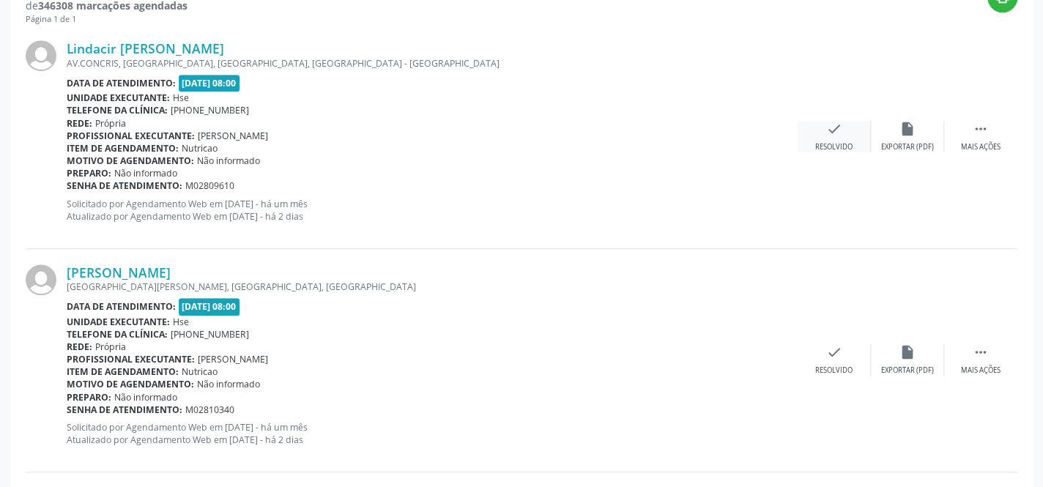
click at [848, 125] on div "check Resolvido" at bounding box center [834, 136] width 73 height 31
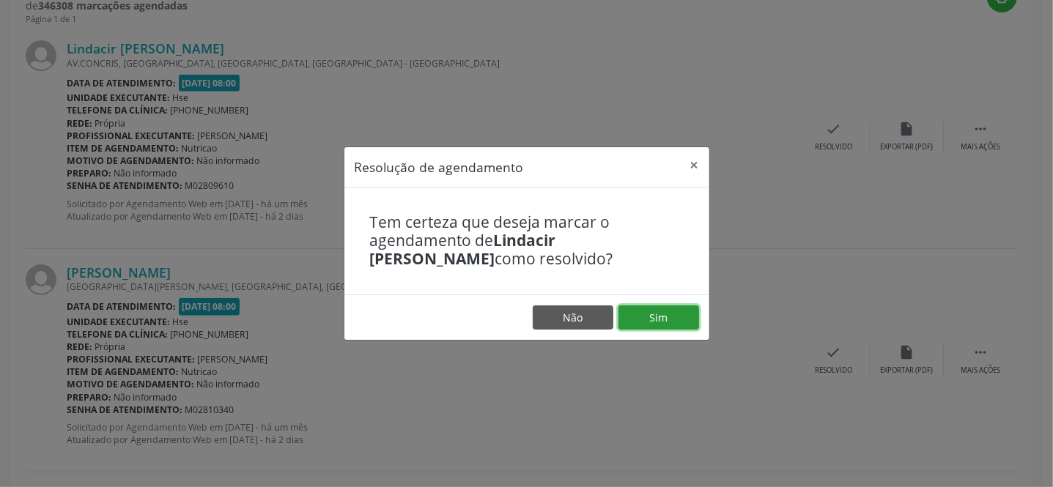
click at [676, 316] on button "Sim" at bounding box center [658, 317] width 81 height 25
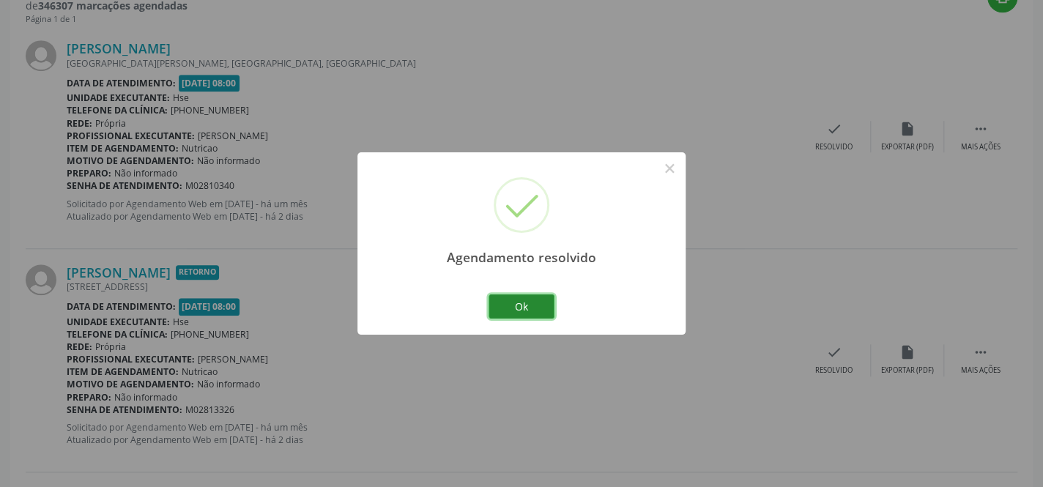
click at [533, 300] on button "Ok" at bounding box center [522, 306] width 66 height 25
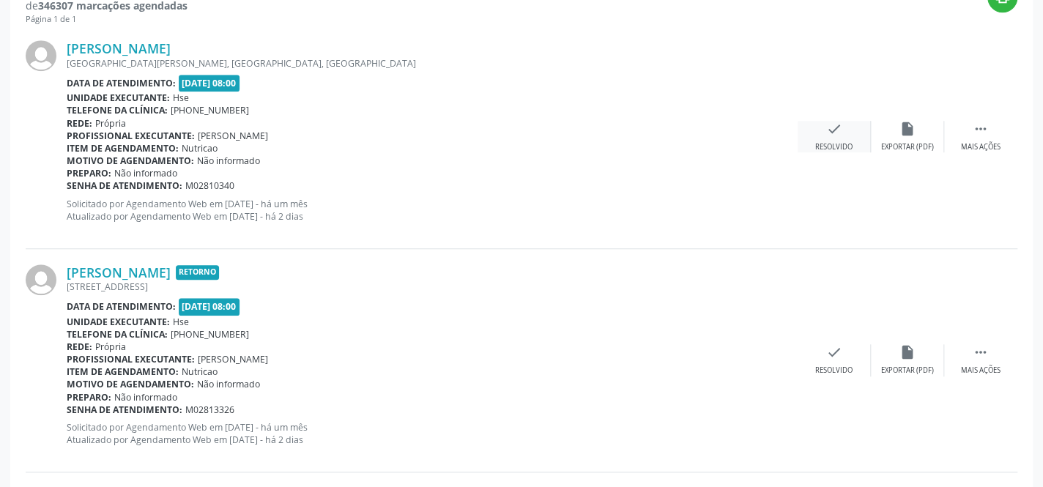
click at [835, 127] on icon "check" at bounding box center [834, 129] width 16 height 16
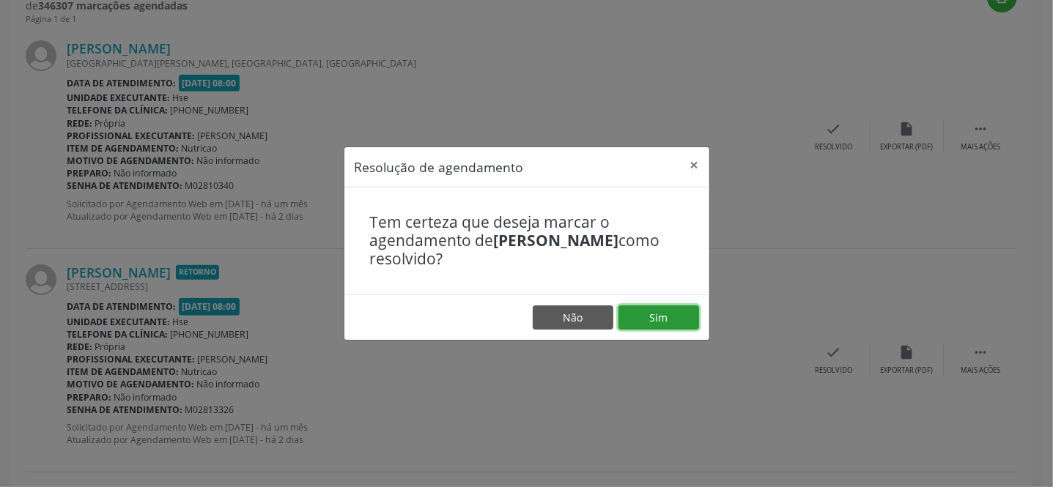
click at [671, 313] on button "Sim" at bounding box center [658, 317] width 81 height 25
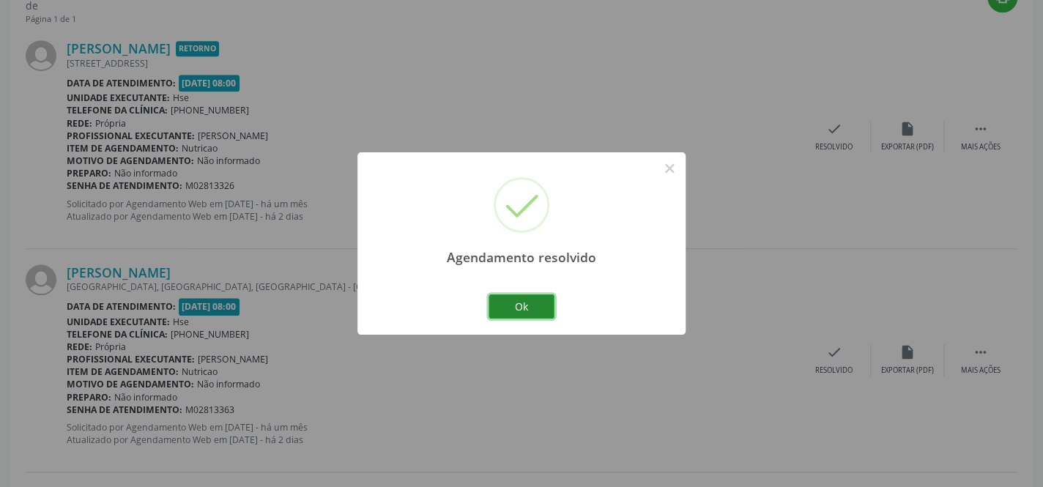
click at [527, 303] on button "Ok" at bounding box center [522, 306] width 66 height 25
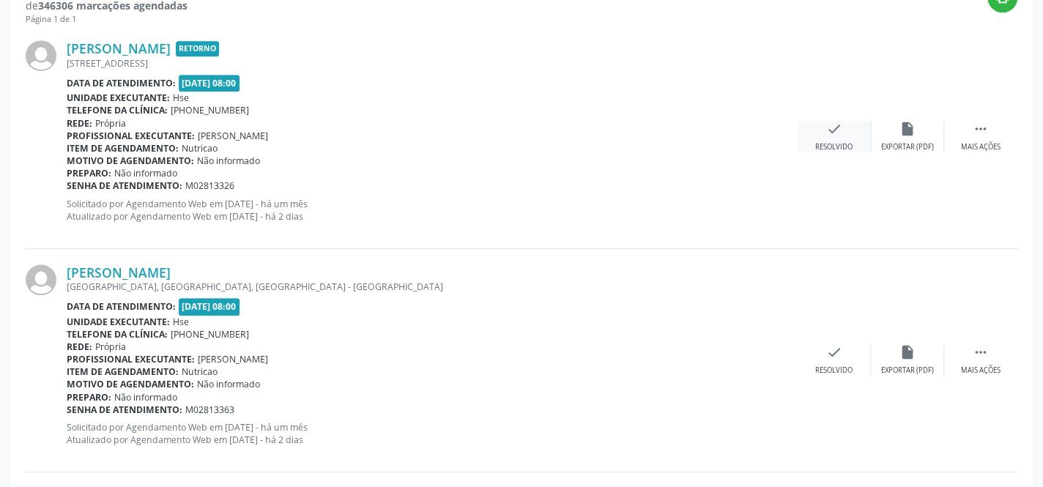
click at [831, 136] on div "check Resolvido" at bounding box center [834, 136] width 73 height 31
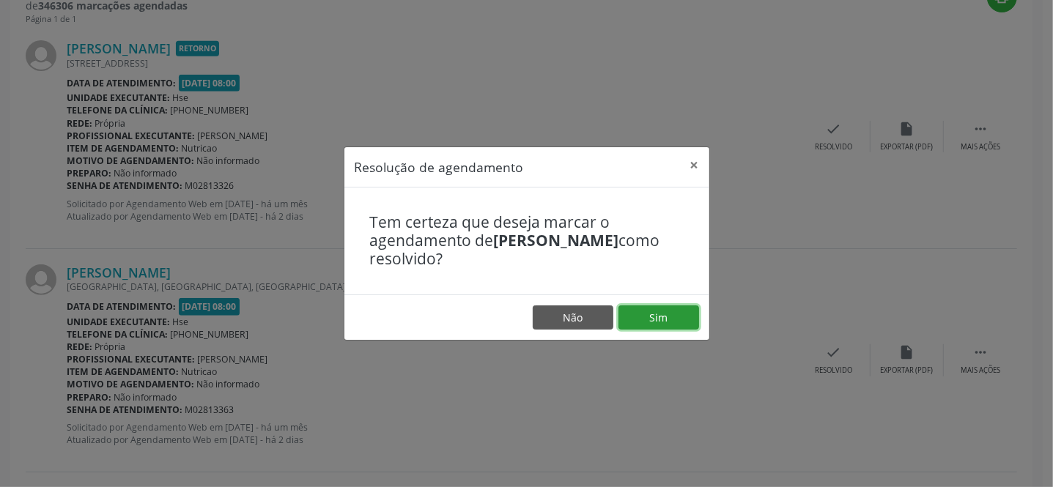
click at [661, 319] on button "Sim" at bounding box center [658, 317] width 81 height 25
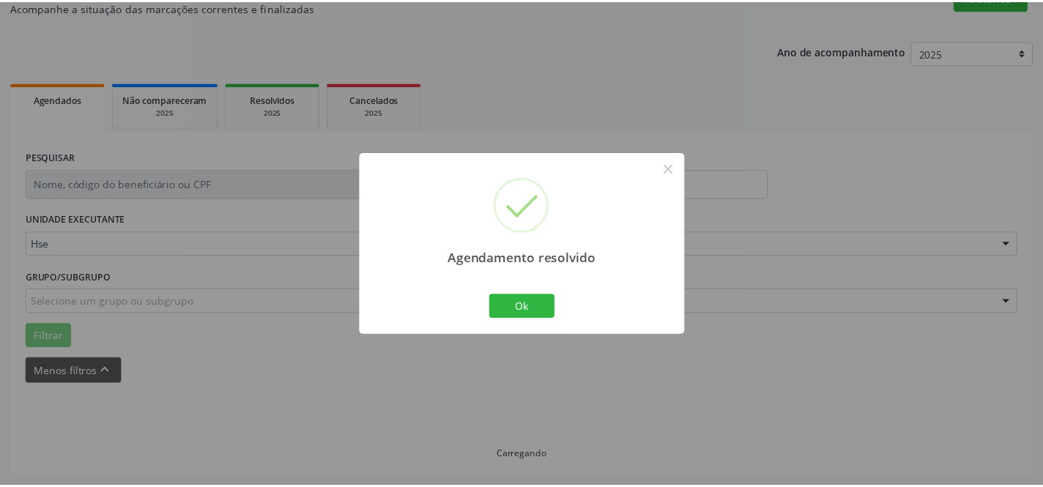
scroll to position [136, 0]
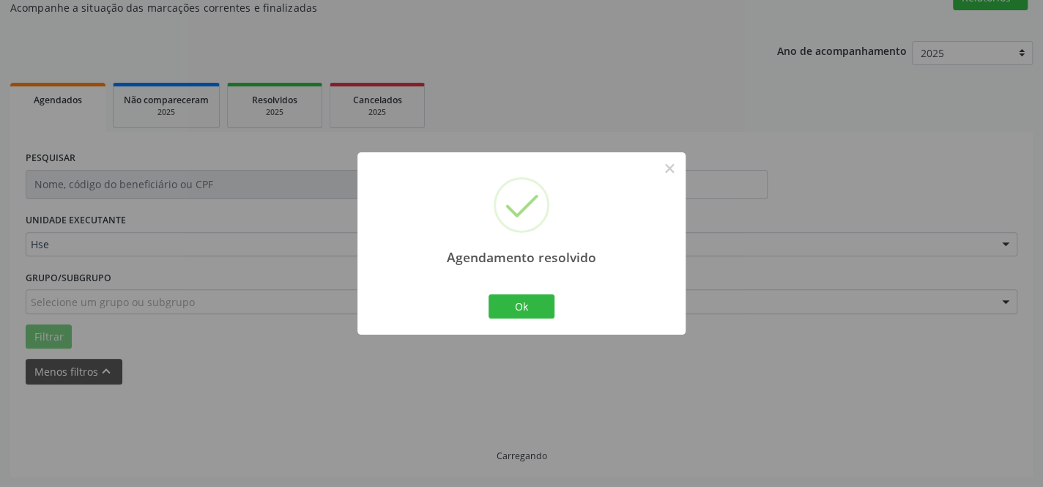
click at [516, 292] on div "Ok Cancel" at bounding box center [522, 306] width 73 height 31
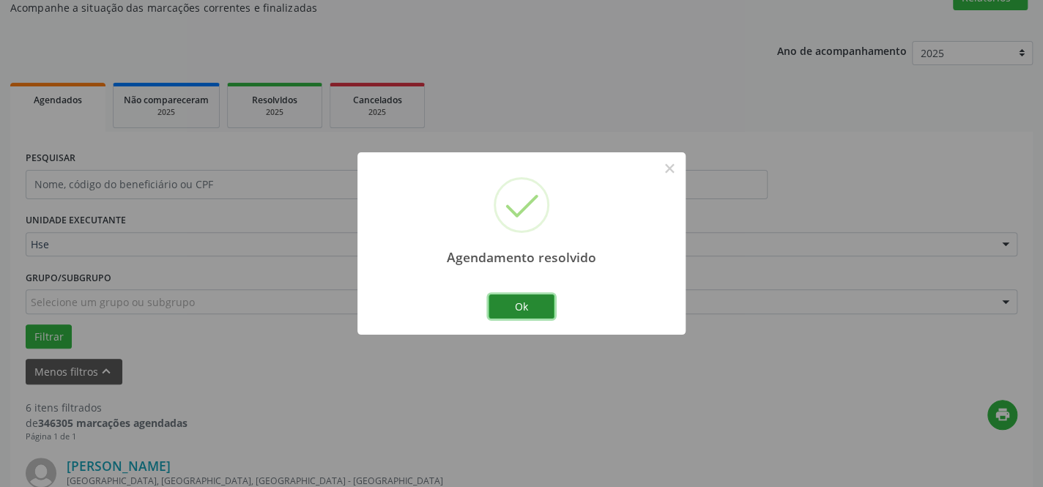
click at [522, 304] on button "Ok" at bounding box center [522, 306] width 66 height 25
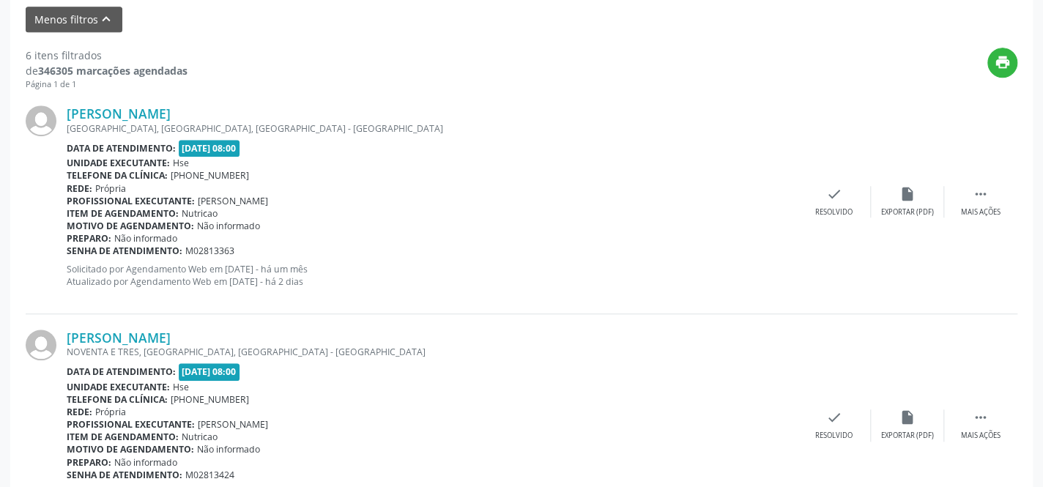
scroll to position [491, 0]
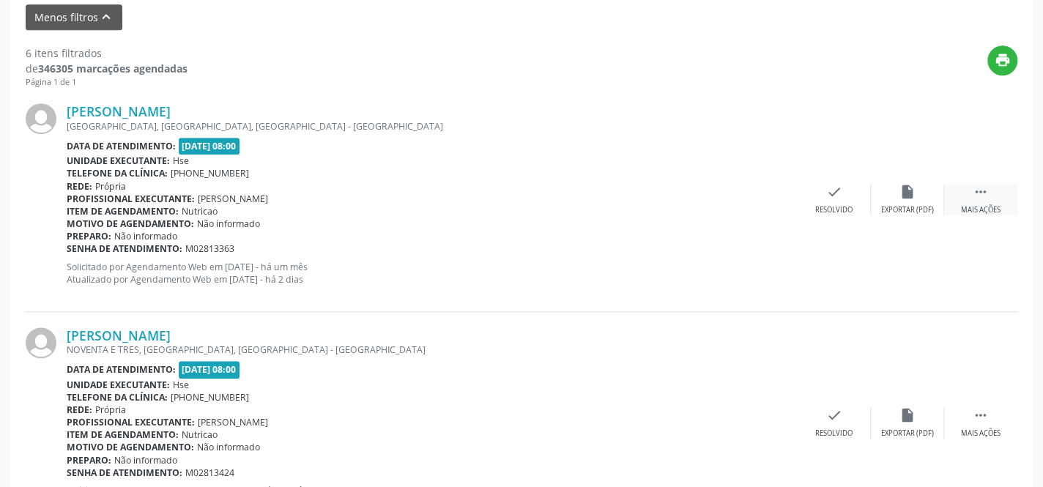
click at [980, 194] on icon "" at bounding box center [981, 192] width 16 height 16
click at [913, 196] on icon "alarm_off" at bounding box center [908, 192] width 16 height 16
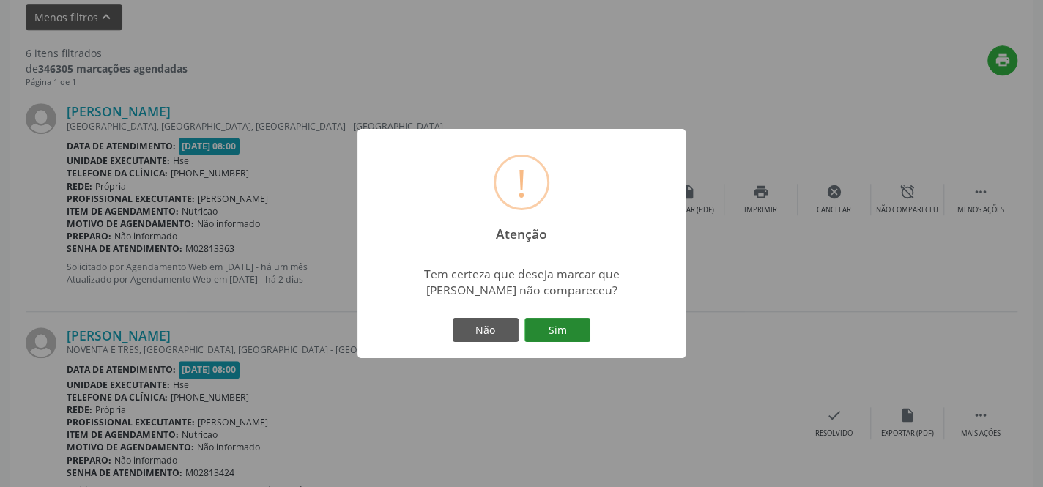
click at [574, 323] on button "Sim" at bounding box center [557, 330] width 66 height 25
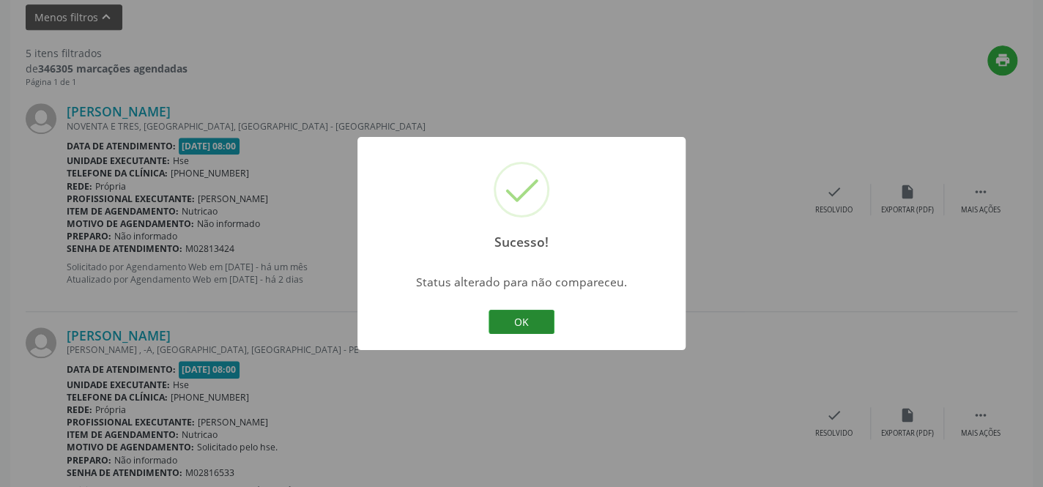
click at [527, 324] on button "OK" at bounding box center [522, 322] width 66 height 25
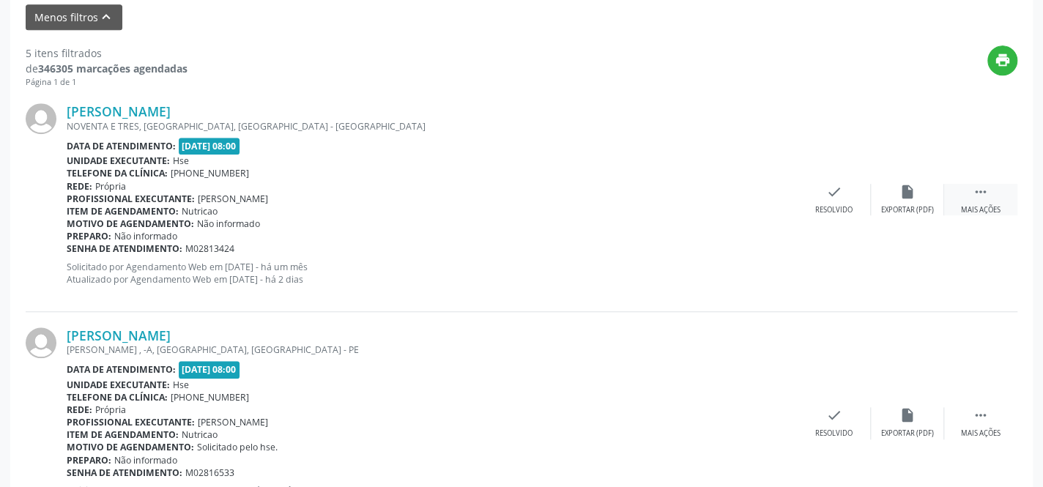
click at [963, 188] on div " Mais ações" at bounding box center [980, 199] width 73 height 31
click at [918, 188] on div "alarm_off Não compareceu" at bounding box center [907, 199] width 73 height 31
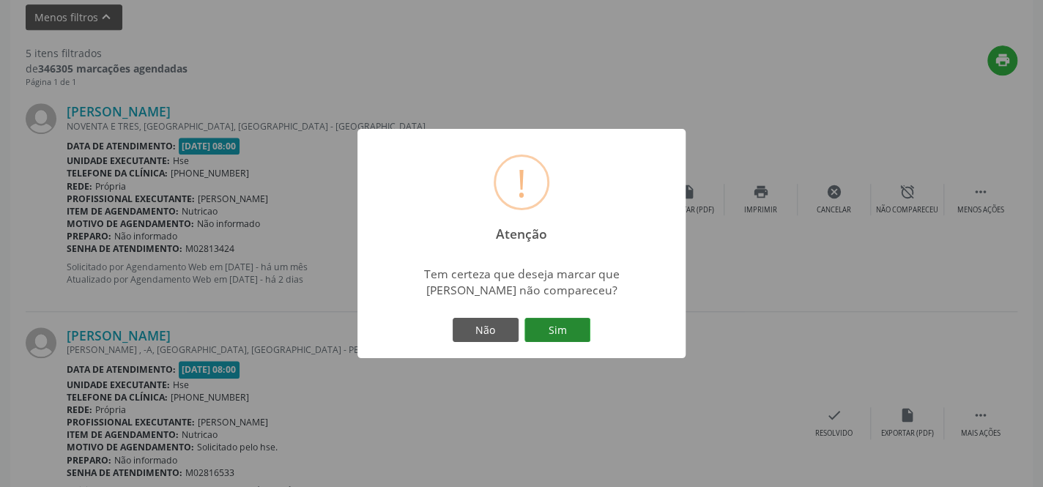
click at [567, 332] on button "Sim" at bounding box center [557, 330] width 66 height 25
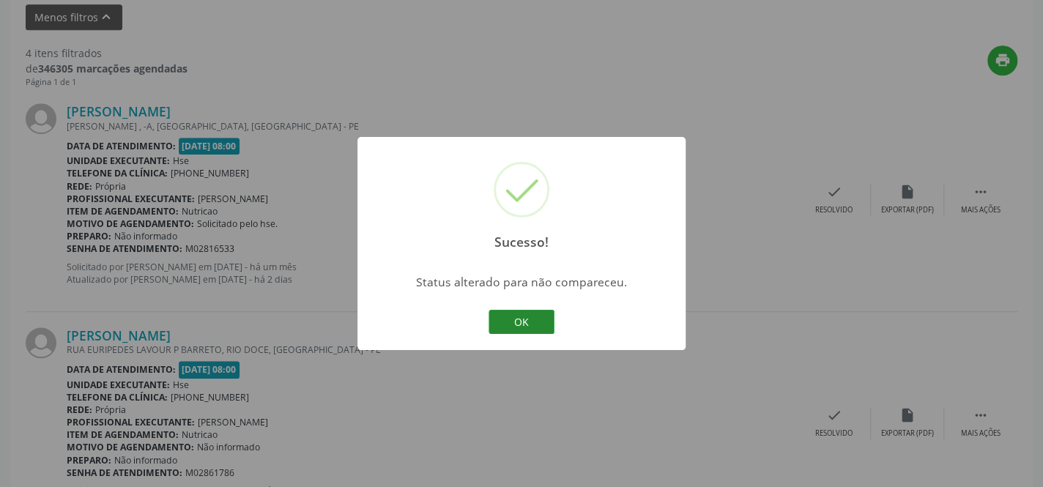
click at [534, 324] on button "OK" at bounding box center [522, 322] width 66 height 25
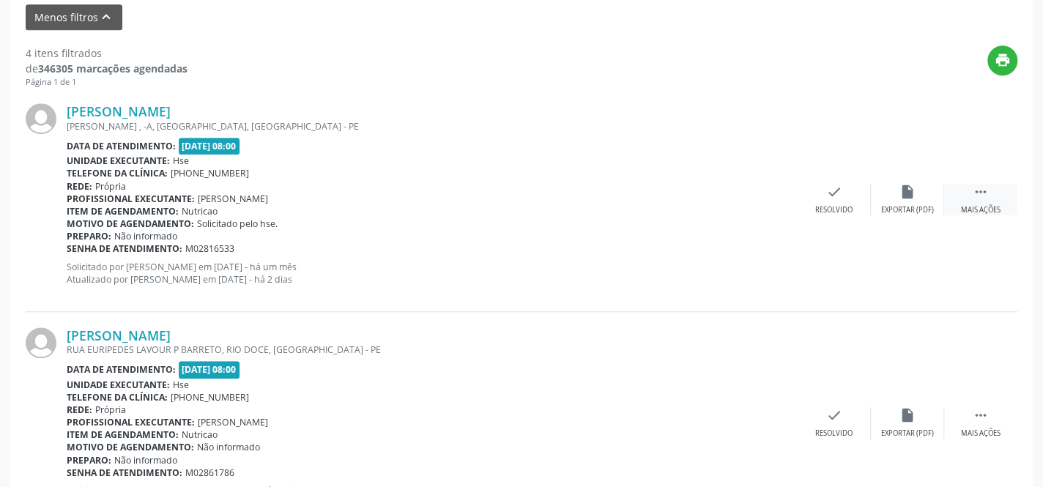
click at [1000, 199] on div " Mais ações" at bounding box center [980, 199] width 73 height 31
click at [897, 193] on div "alarm_off Não compareceu" at bounding box center [907, 199] width 73 height 31
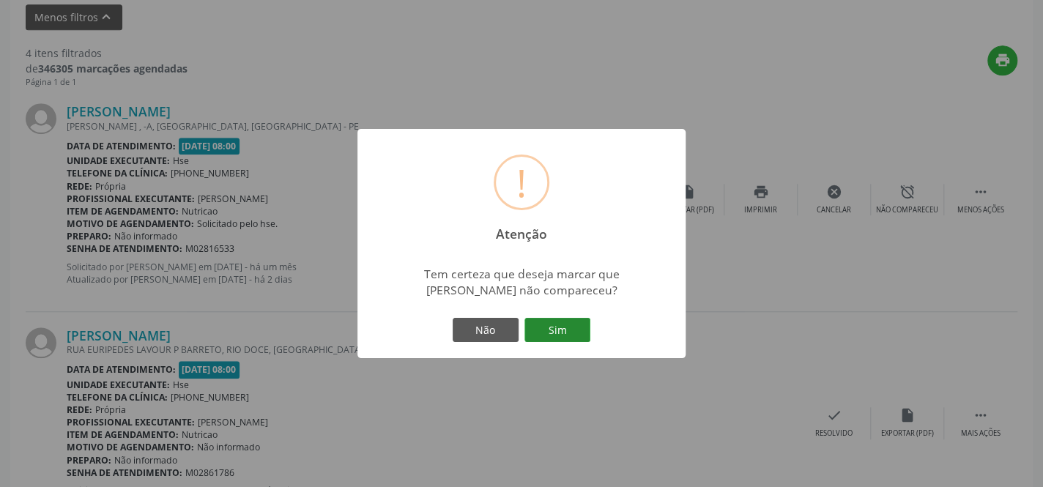
click at [555, 322] on button "Sim" at bounding box center [557, 330] width 66 height 25
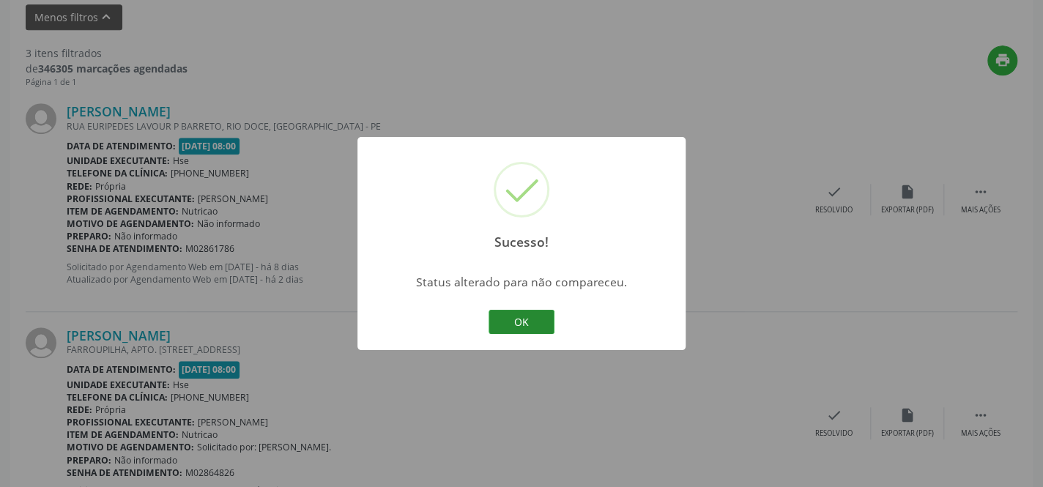
click at [520, 315] on button "OK" at bounding box center [522, 322] width 66 height 25
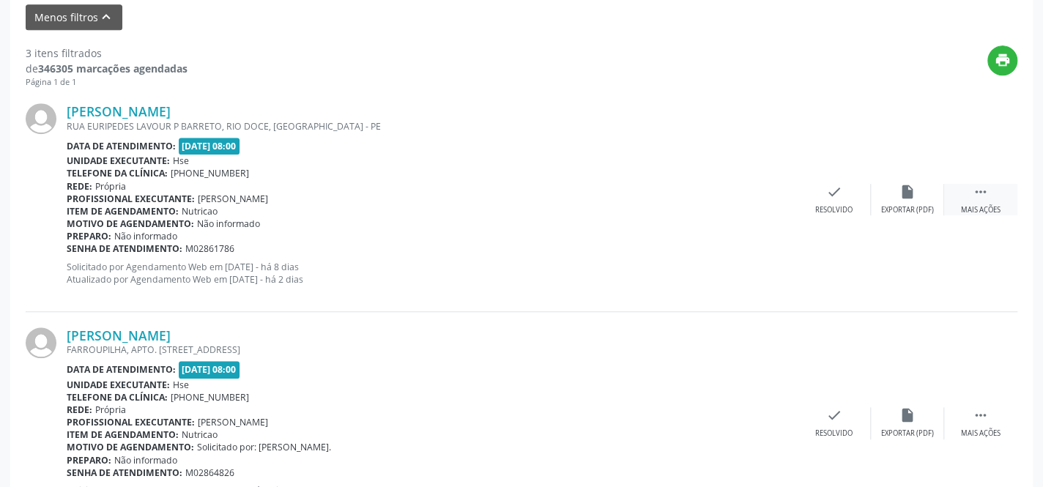
click at [988, 195] on icon "" at bounding box center [981, 192] width 16 height 16
click at [915, 198] on icon "alarm_off" at bounding box center [908, 192] width 16 height 16
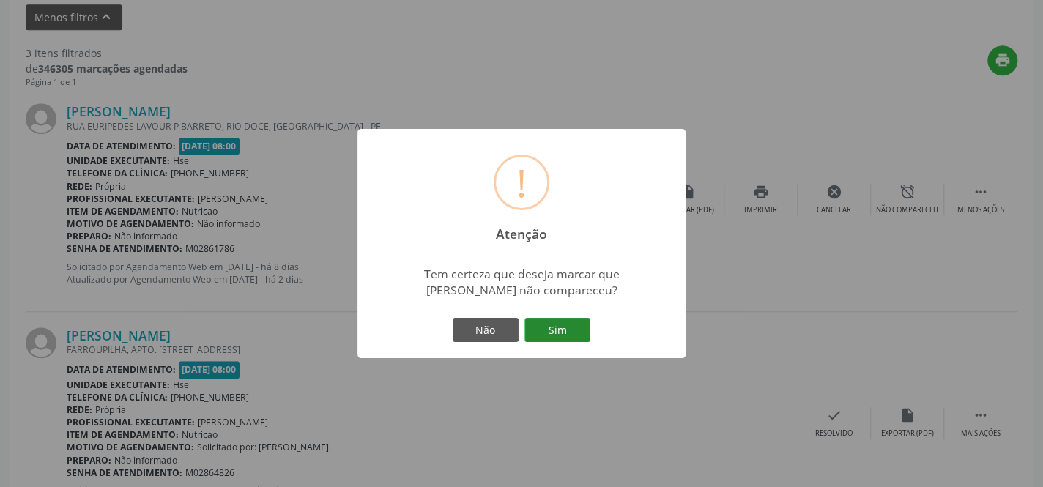
click at [571, 326] on button "Sim" at bounding box center [557, 330] width 66 height 25
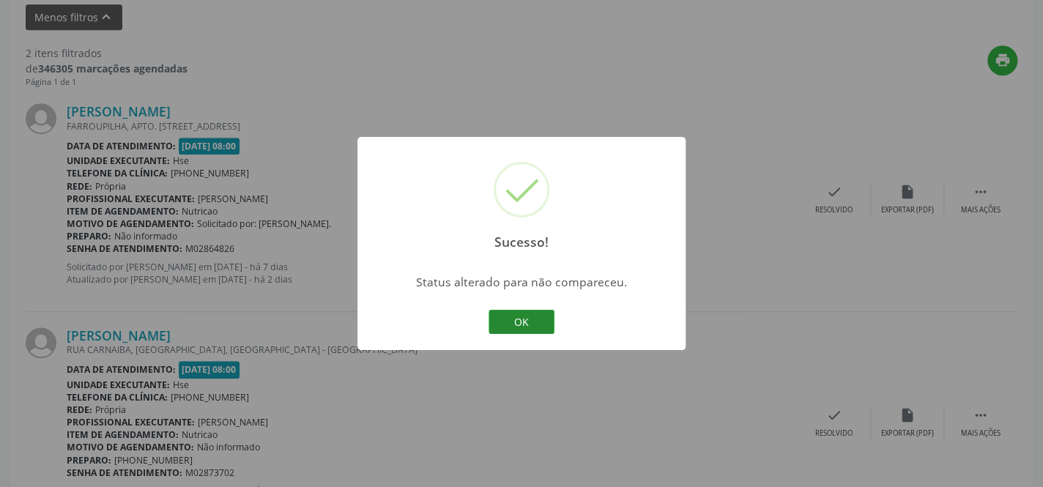
click at [524, 321] on button "OK" at bounding box center [522, 322] width 66 height 25
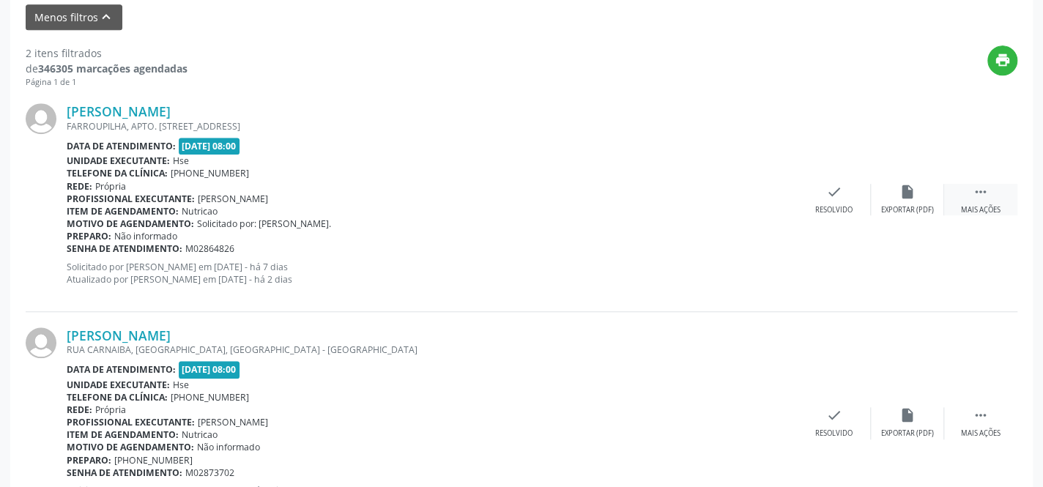
click at [984, 196] on icon "" at bounding box center [981, 192] width 16 height 16
click at [910, 190] on icon "alarm_off" at bounding box center [908, 192] width 16 height 16
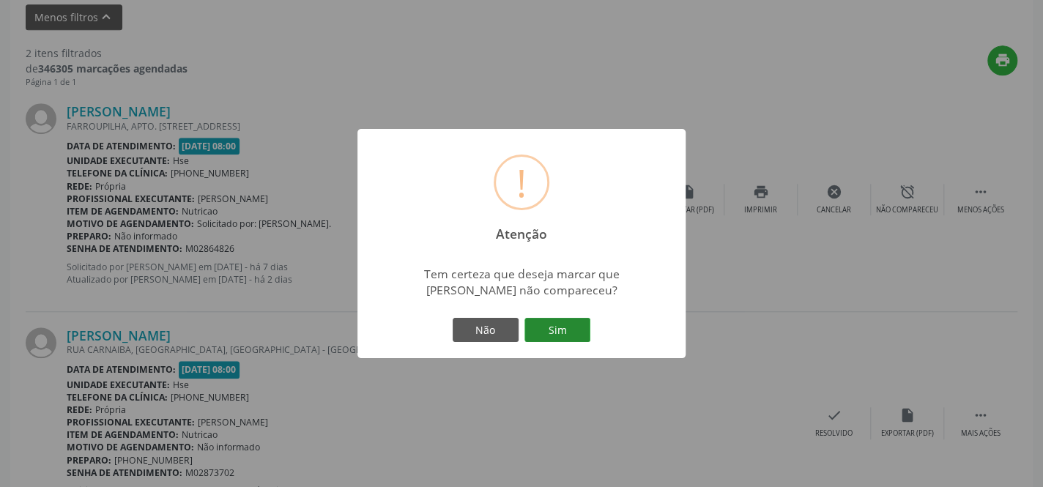
click at [541, 329] on button "Sim" at bounding box center [557, 330] width 66 height 25
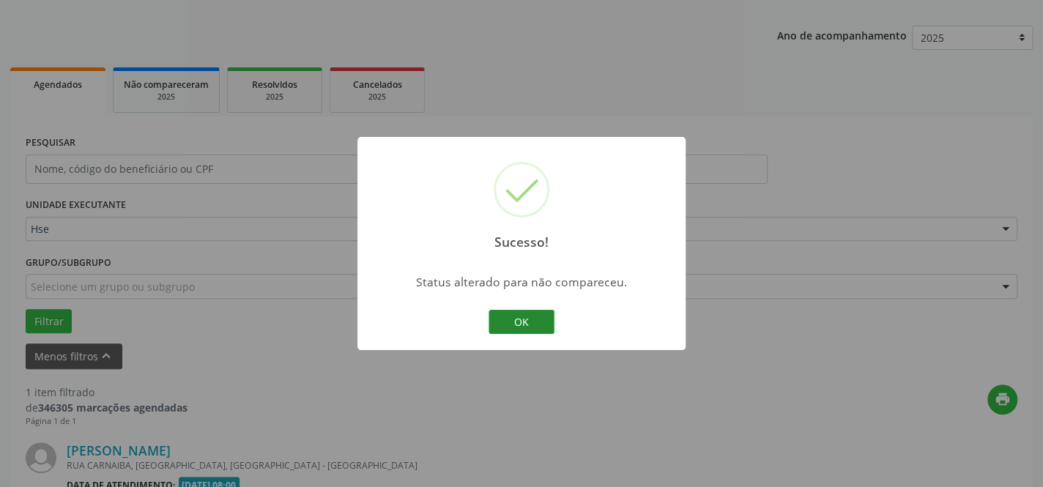
scroll to position [340, 0]
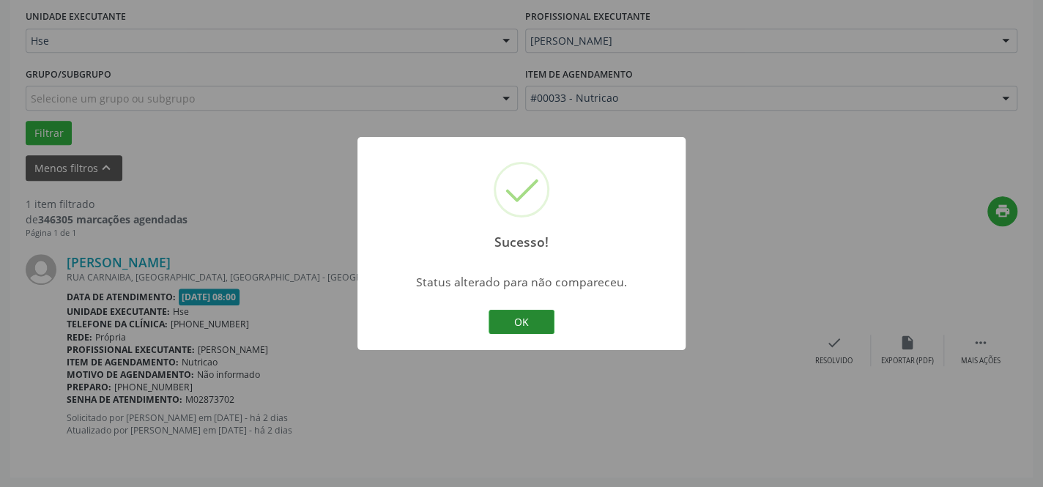
click at [536, 319] on button "OK" at bounding box center [522, 322] width 66 height 25
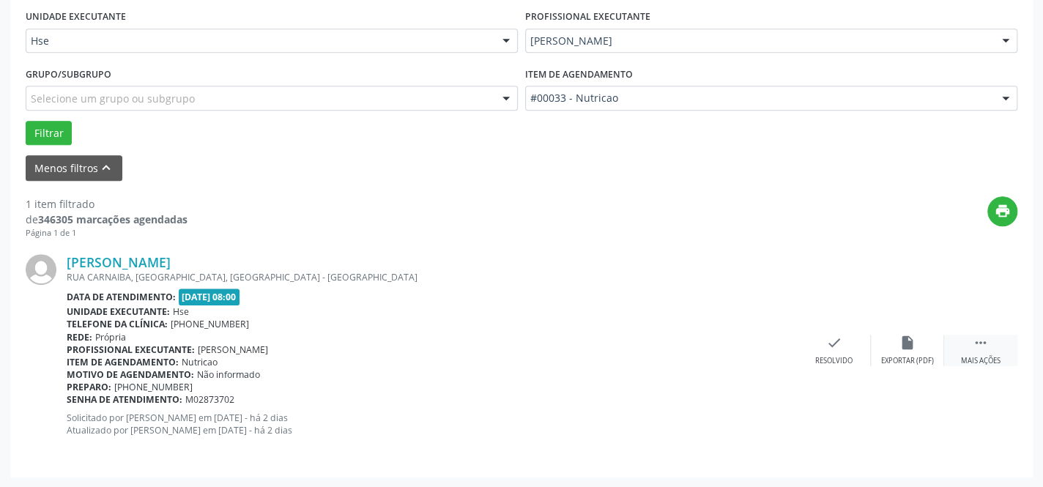
click at [987, 349] on icon "" at bounding box center [981, 343] width 16 height 16
click at [892, 347] on div "alarm_off Não compareceu" at bounding box center [907, 350] width 73 height 31
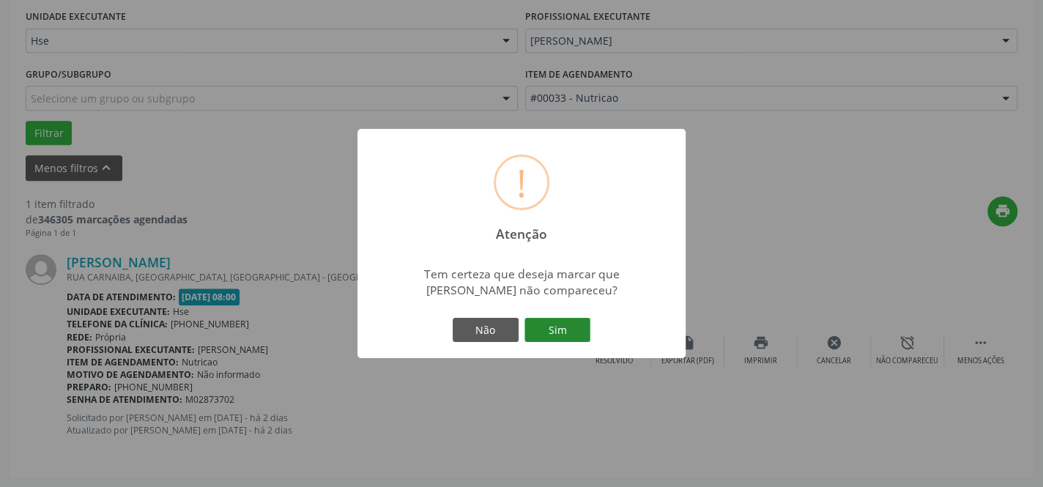
click at [564, 327] on button "Sim" at bounding box center [557, 330] width 66 height 25
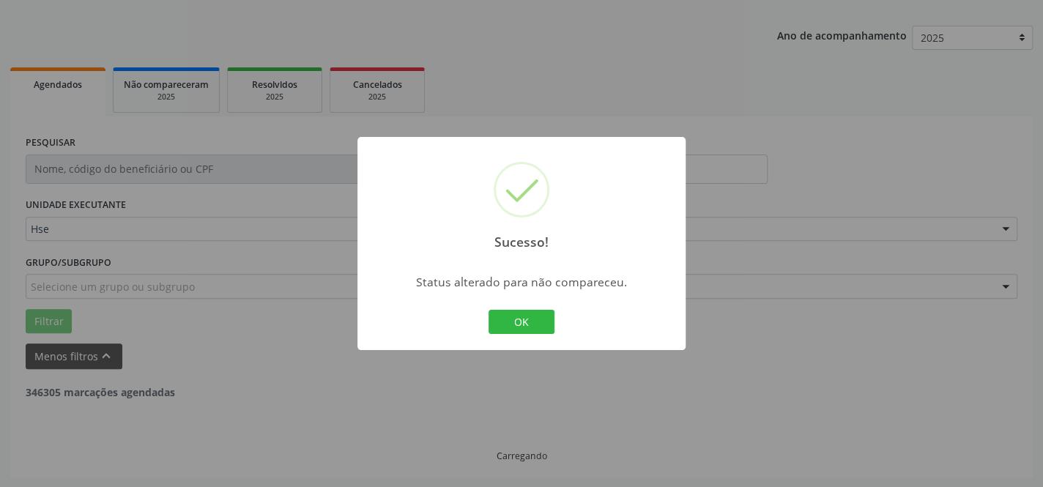
scroll to position [104, 0]
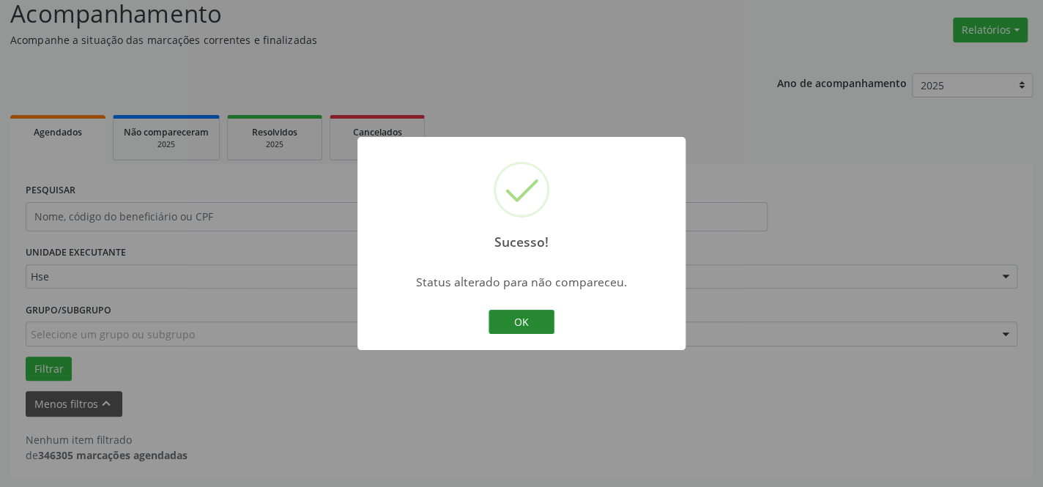
click at [532, 311] on button "OK" at bounding box center [522, 322] width 66 height 25
